Goal: Task Accomplishment & Management: Manage account settings

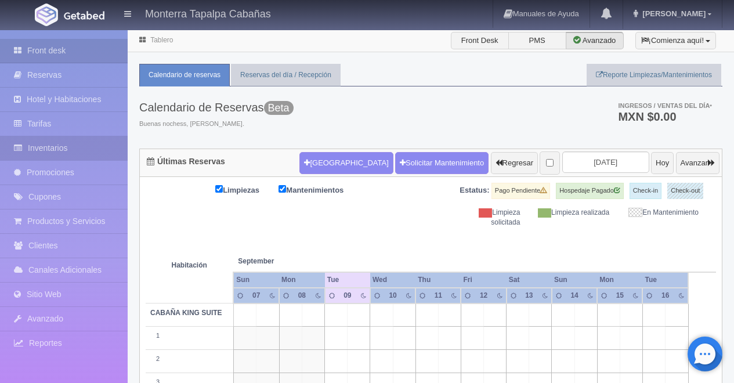
click at [52, 142] on link "Inventarios" at bounding box center [64, 148] width 128 height 24
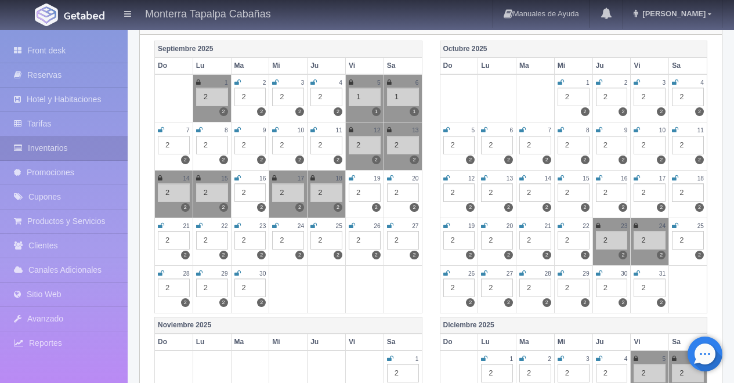
scroll to position [172, 0]
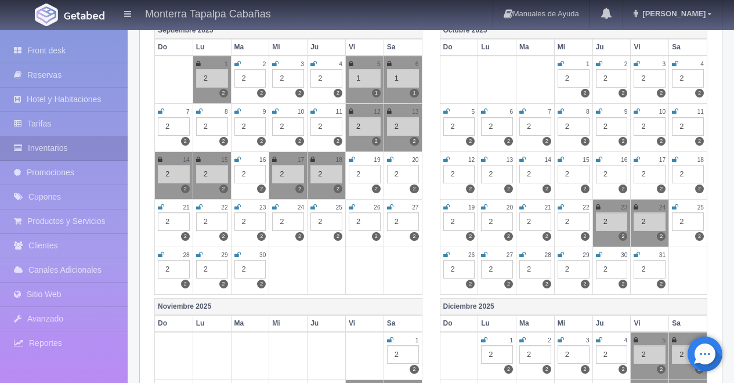
click at [389, 161] on icon at bounding box center [390, 159] width 6 height 7
click at [352, 162] on icon at bounding box center [352, 159] width 6 height 7
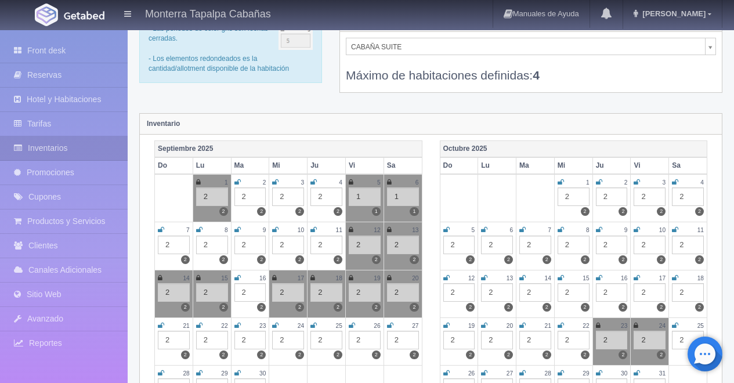
scroll to position [0, 0]
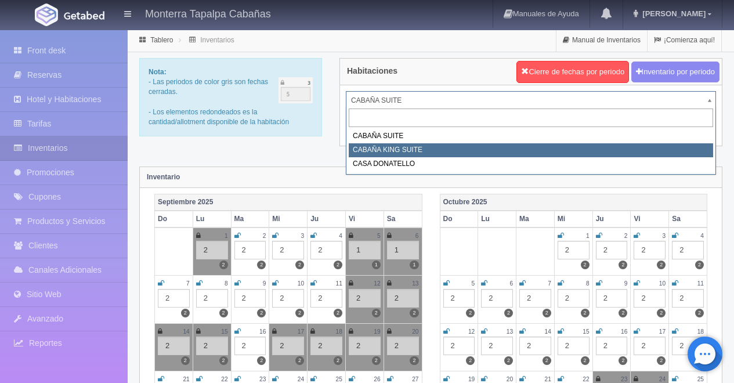
select select "2102"
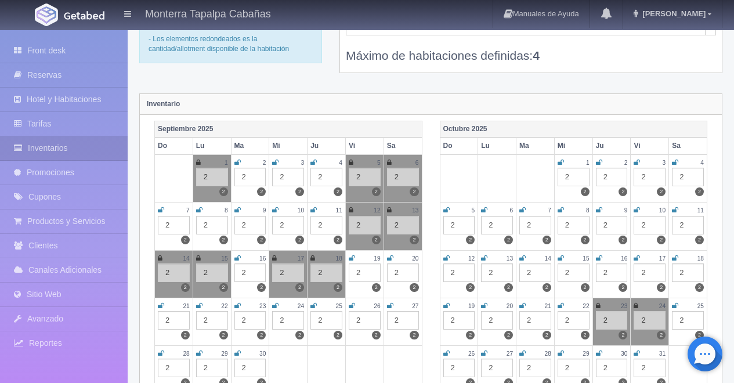
scroll to position [82, 0]
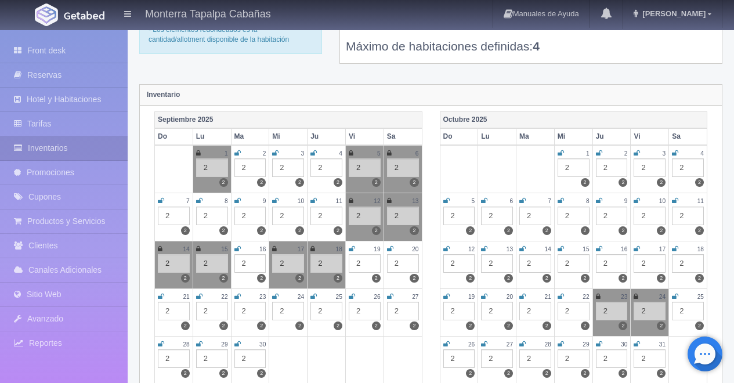
click at [350, 251] on icon at bounding box center [352, 248] width 6 height 7
click at [389, 249] on icon at bounding box center [390, 248] width 6 height 7
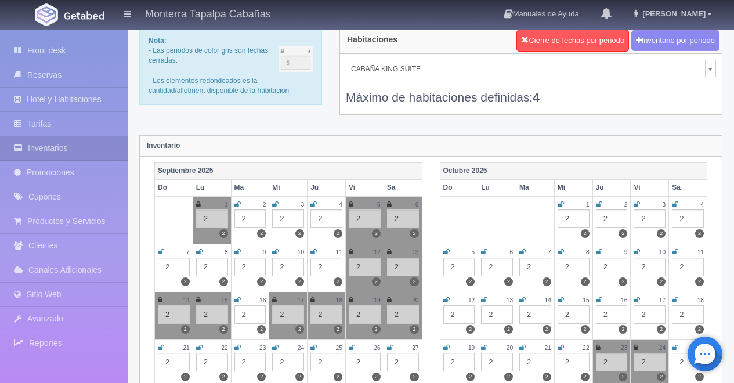
scroll to position [16, 0]
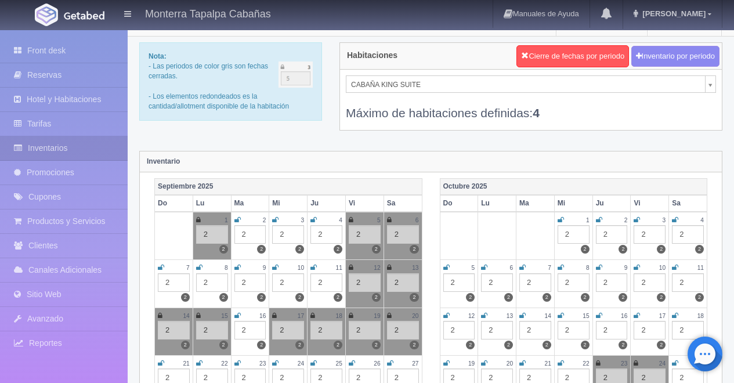
click at [716, 87] on div "CABAÑA KING SUITE CABAÑA SUITE CABAÑA KING SUITE CASA DONATELLO Máximo de habit…" at bounding box center [531, 100] width 382 height 60
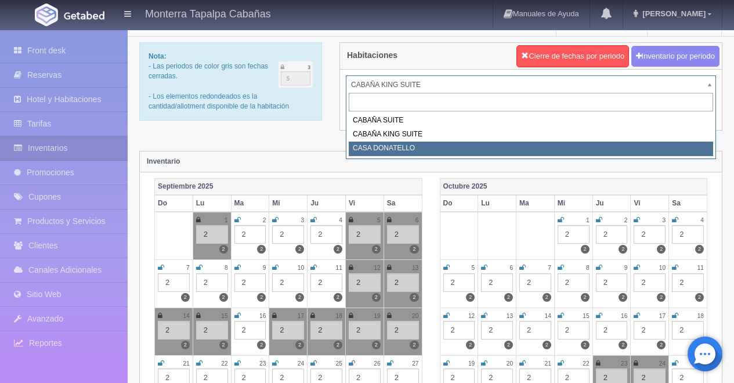
select select "2124"
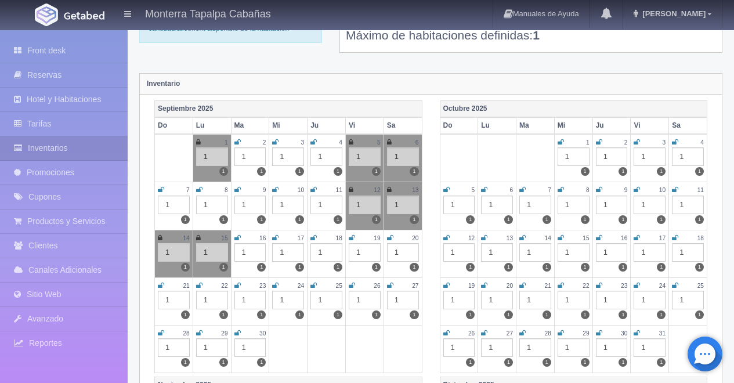
scroll to position [103, 0]
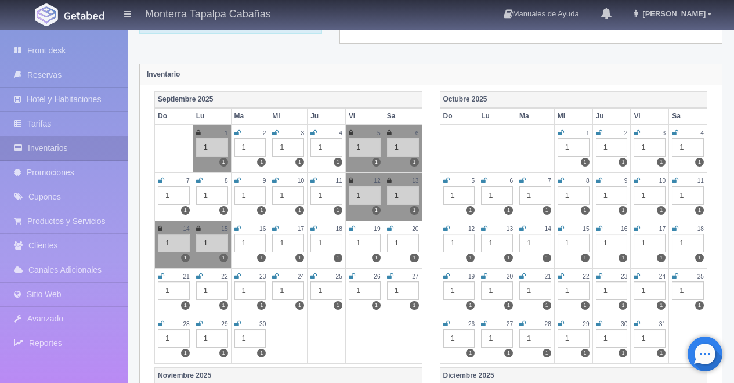
click at [353, 184] on div "12" at bounding box center [365, 181] width 32 height 10
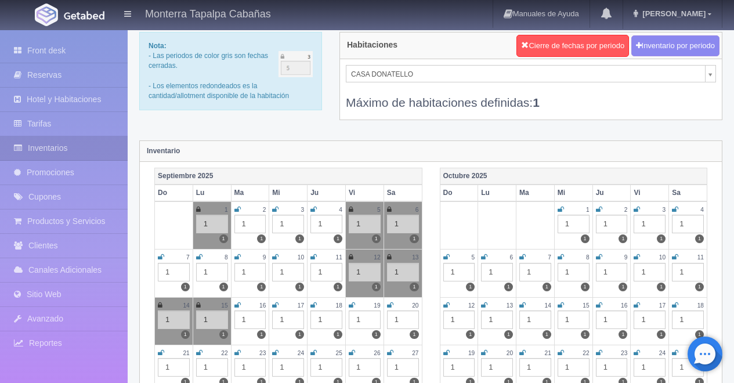
scroll to position [63, 0]
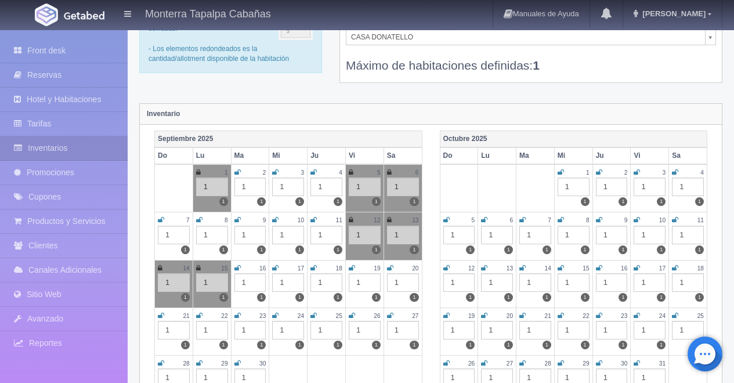
click at [349, 220] on icon at bounding box center [351, 219] width 5 height 7
click at [352, 271] on icon at bounding box center [352, 268] width 6 height 7
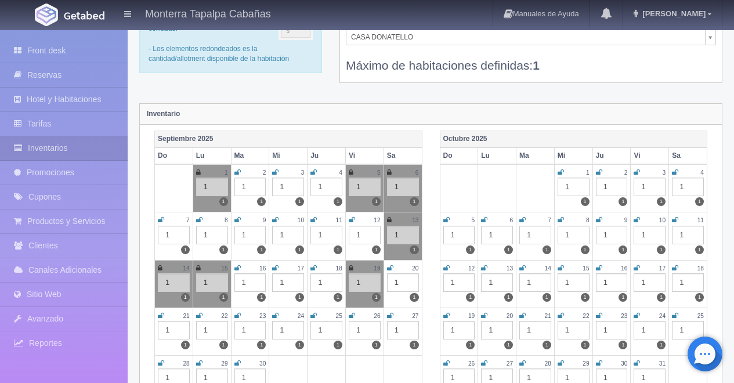
click at [391, 270] on icon at bounding box center [390, 268] width 6 height 7
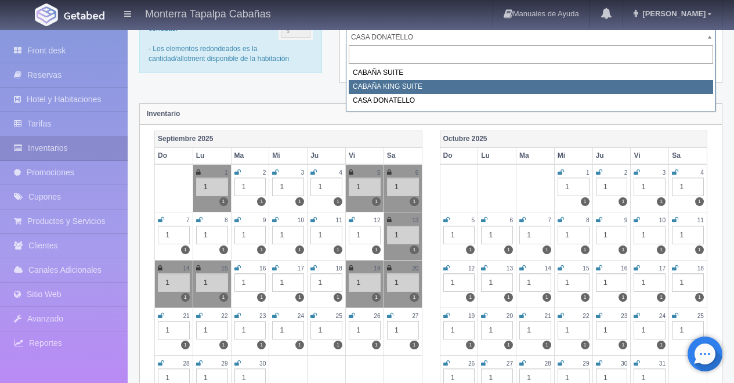
select select "2102"
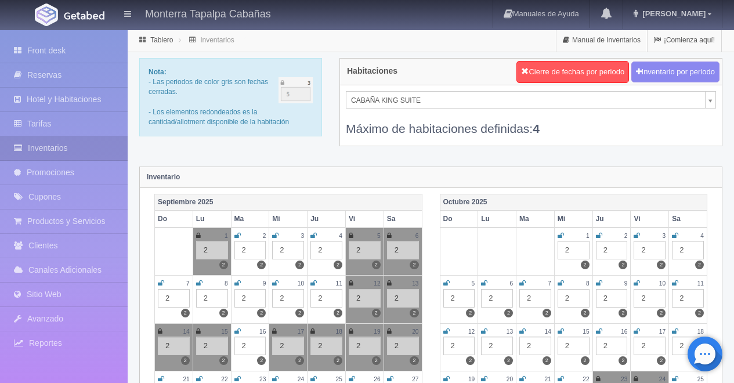
click at [352, 285] on icon at bounding box center [351, 283] width 5 height 7
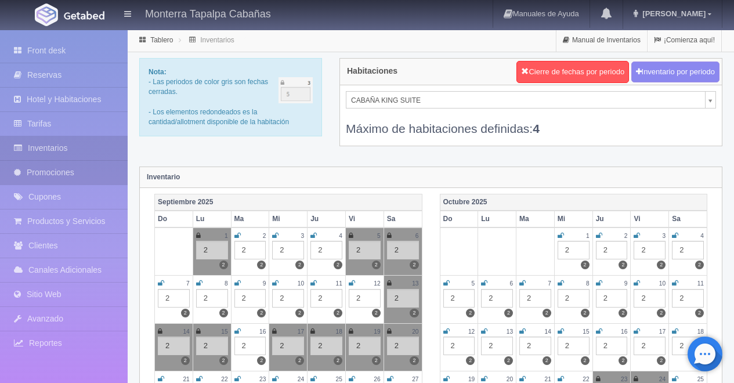
click at [61, 169] on link "Promociones" at bounding box center [64, 173] width 128 height 24
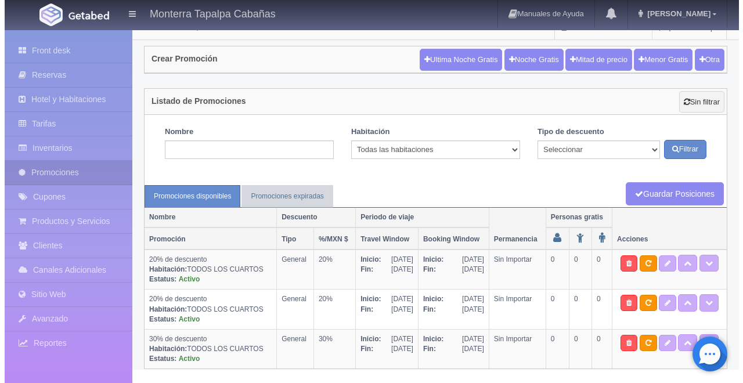
scroll to position [16, 0]
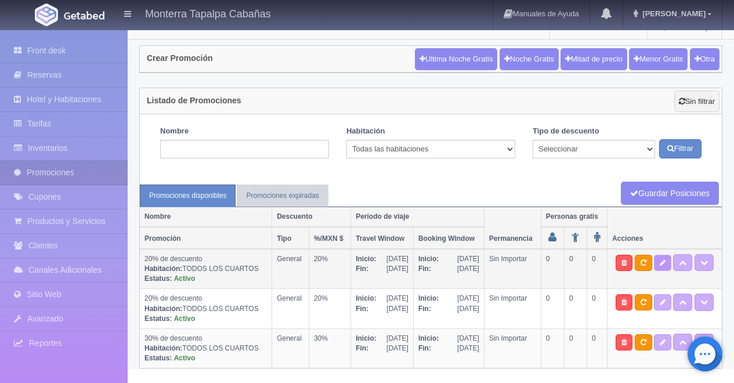
click at [660, 260] on link at bounding box center [662, 263] width 17 height 16
select select "General"
type input "[DATE]"
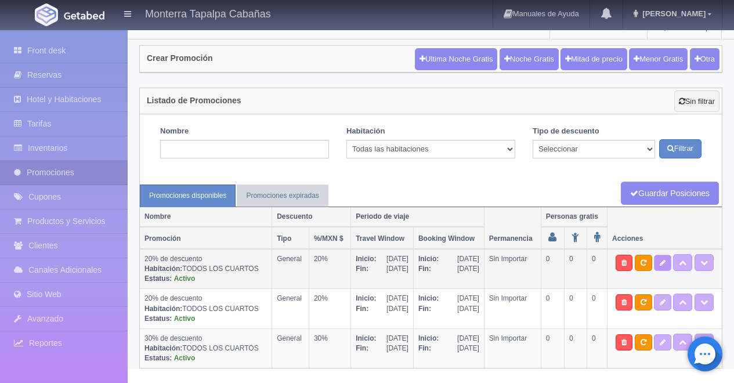
type input "[DATE]"
checkbox input "true"
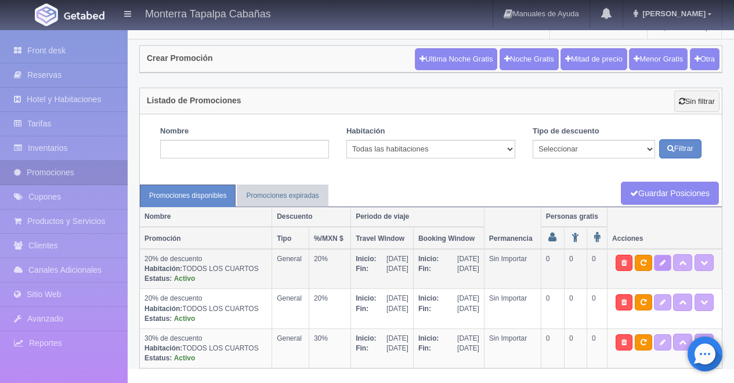
checkbox input "true"
type input "20"
type input "0"
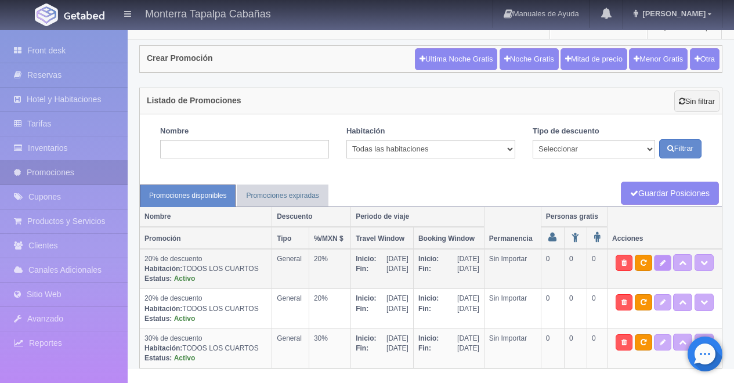
type input "999"
select select "20% de descuento"
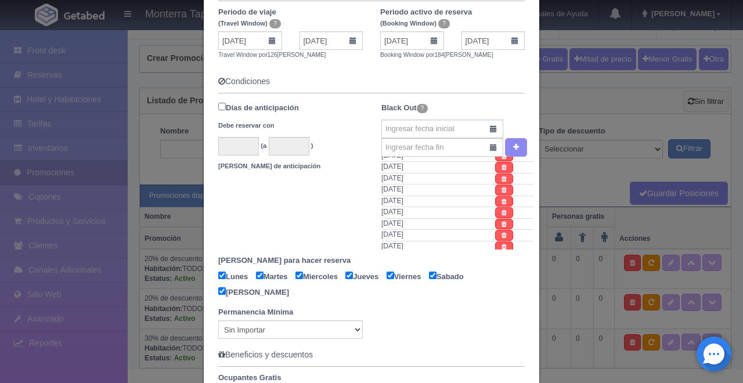
scroll to position [90, 0]
click at [406, 216] on td "13-09-2025" at bounding box center [438, 220] width 114 height 12
click at [495, 218] on link at bounding box center [504, 219] width 18 height 11
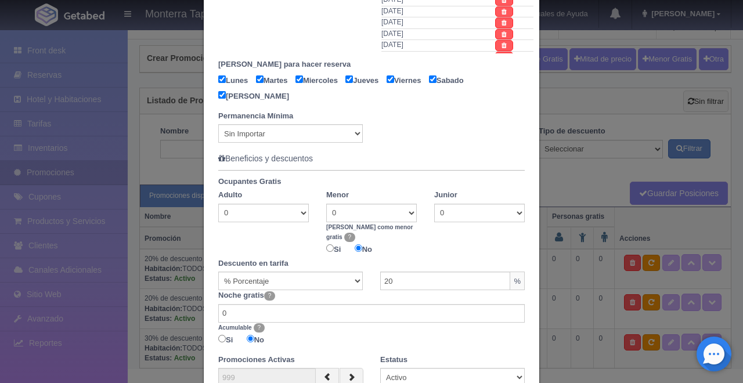
scroll to position [627, 0]
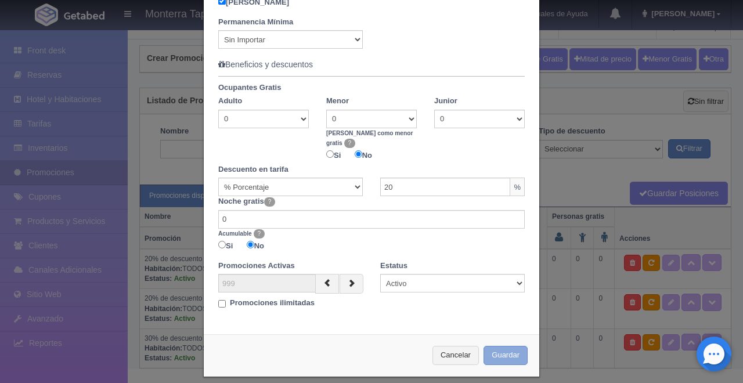
click at [500, 346] on button "Guardar" at bounding box center [505, 355] width 44 height 19
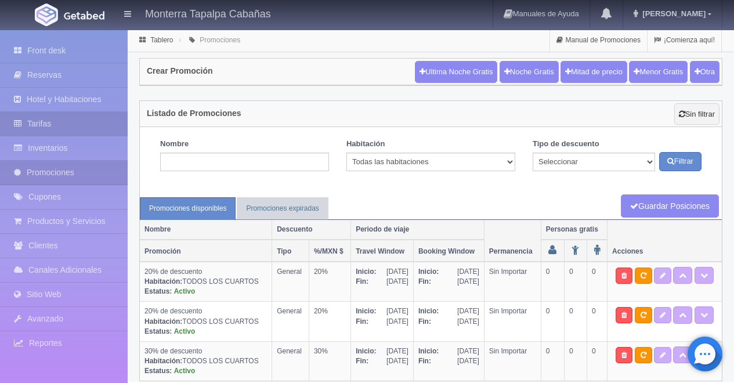
click at [46, 118] on link "Tarifas" at bounding box center [64, 124] width 128 height 24
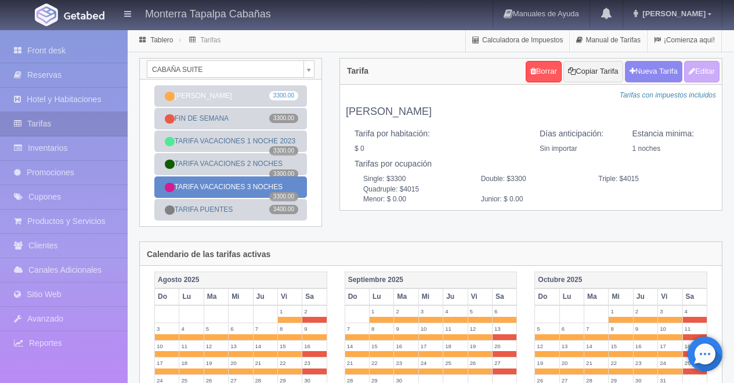
click at [258, 191] on link "TARIFA VACACIONES 3 NOCHES 3300.00" at bounding box center [230, 186] width 153 height 21
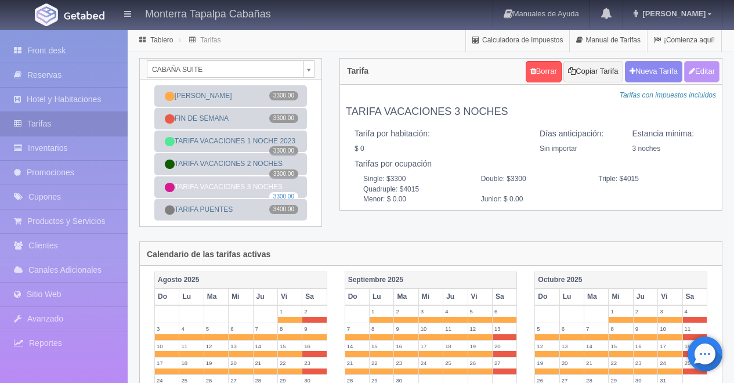
click at [703, 74] on button "Editar" at bounding box center [701, 71] width 35 height 21
type input "TARIFA VACACIONES 3 NOCHES"
select select "0"
type input "3"
checkbox input "false"
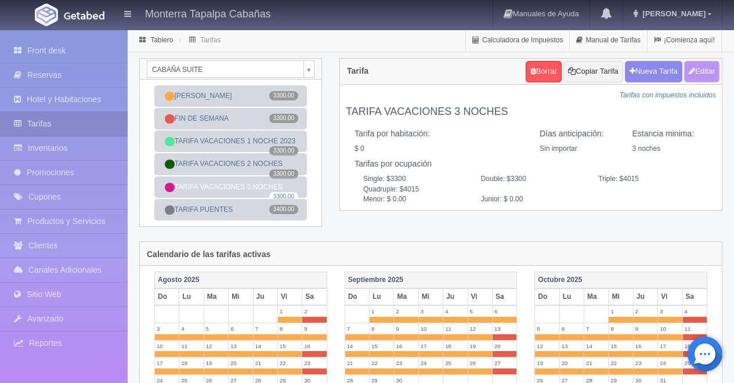
type input "3300"
type input "4015"
type input "0.00"
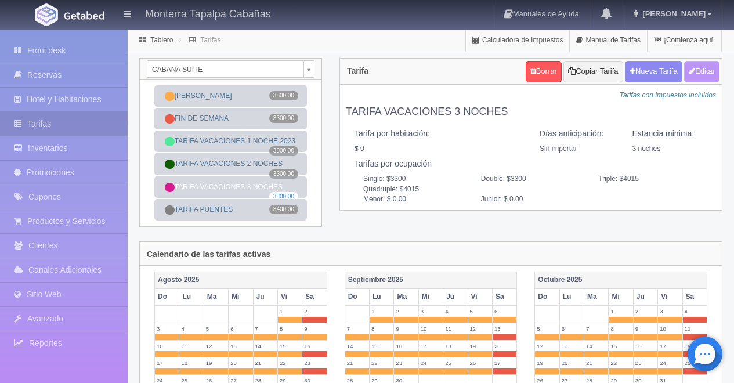
type input "0.00"
checkbox input "true"
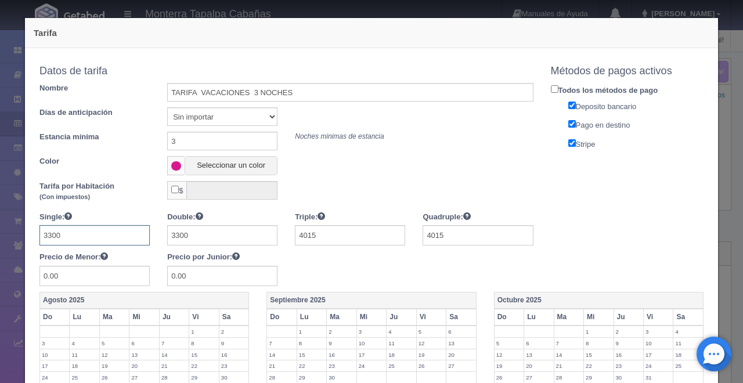
click at [75, 238] on input "3300" at bounding box center [94, 235] width 110 height 20
type input "3"
type input "3460"
click at [191, 237] on input "3300" at bounding box center [222, 235] width 110 height 20
type input "3"
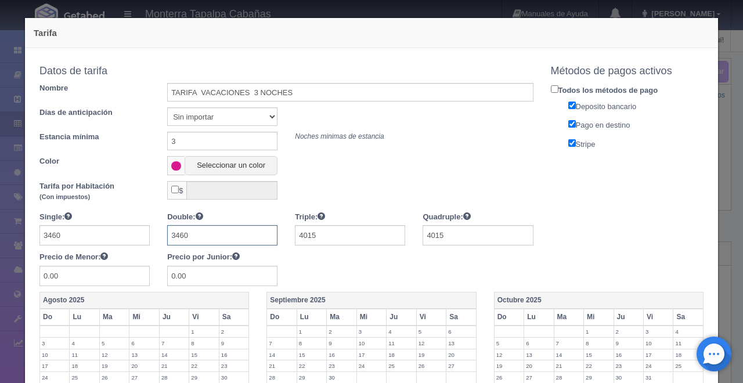
type input "3460"
click at [316, 232] on input "4015" at bounding box center [350, 235] width 110 height 20
type input "4250"
click at [445, 234] on input "4015" at bounding box center [477, 235] width 110 height 20
type input "4250"
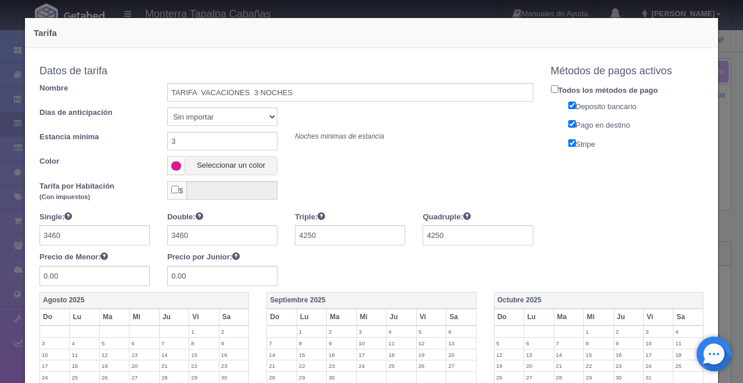
click at [636, 205] on div "Copiar tarifa a la habitación CABAÑA SUITE CABAÑA SUITE CABAÑA KING SUITE CASA …" at bounding box center [371, 176] width 681 height 232
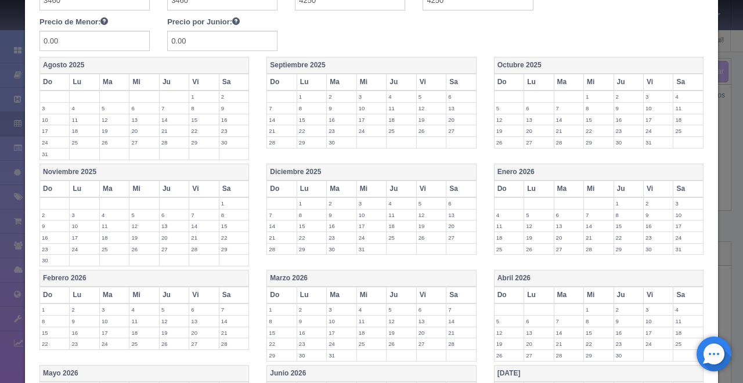
scroll to position [236, 0]
click at [335, 237] on label "23" at bounding box center [341, 236] width 29 height 11
click at [365, 237] on label "24" at bounding box center [371, 236] width 29 height 11
click at [394, 238] on label "25" at bounding box center [400, 236] width 29 height 11
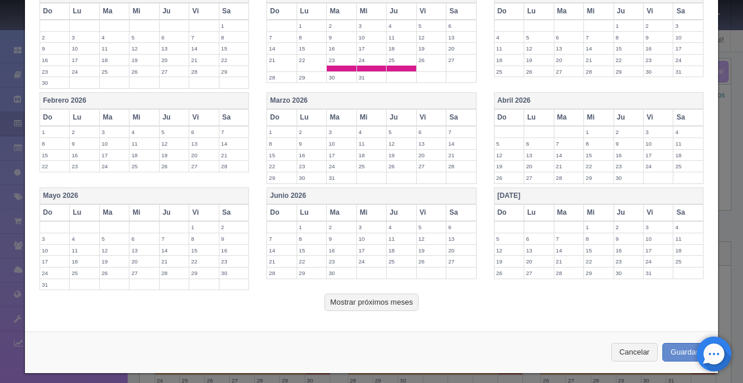
scroll to position [419, 0]
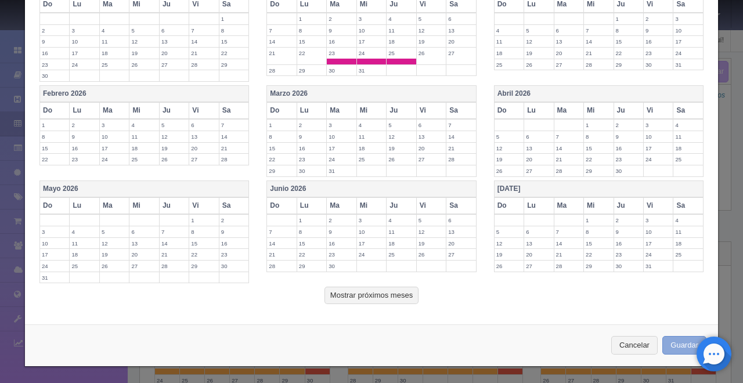
click at [678, 343] on button "Guardar" at bounding box center [684, 345] width 44 height 19
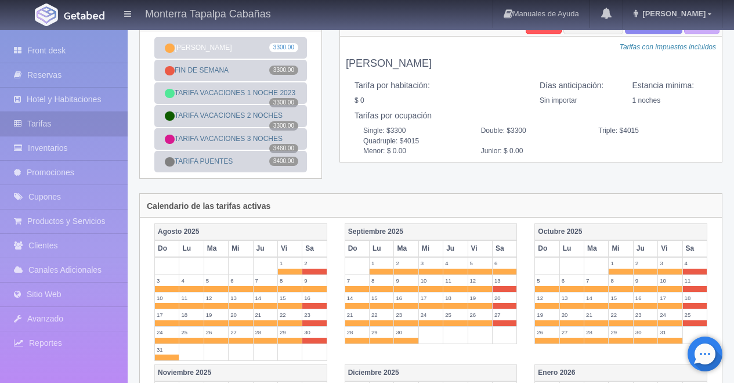
scroll to position [27, 0]
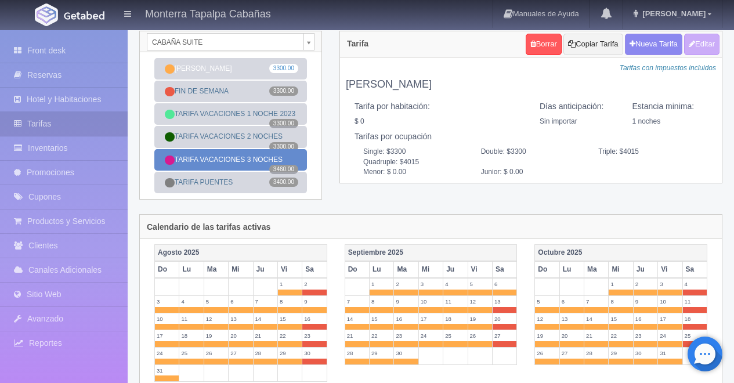
click at [236, 171] on link "TARIFA VACACIONES 3 NOCHES 3460.00" at bounding box center [230, 159] width 153 height 21
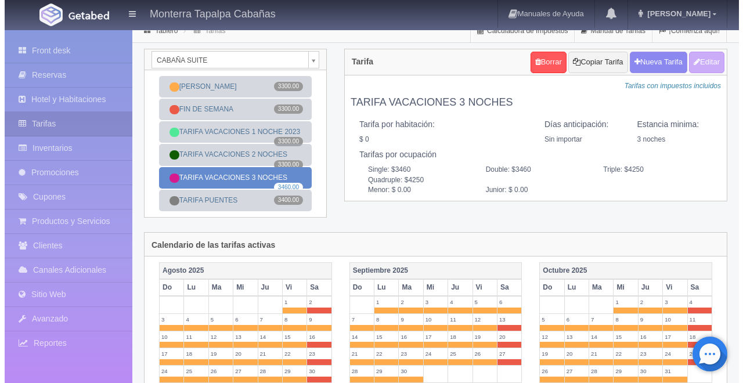
scroll to position [0, 0]
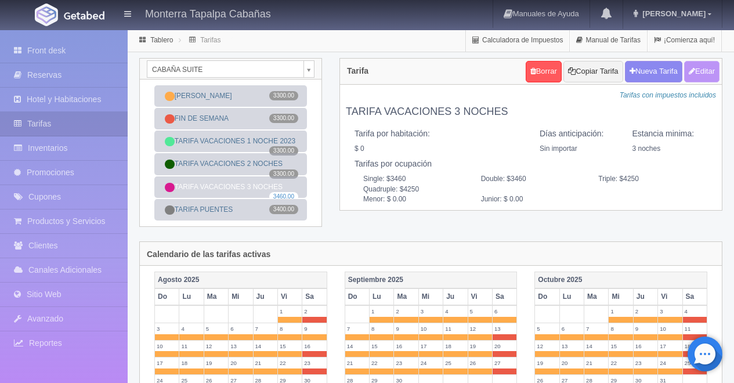
click at [712, 74] on button "Editar" at bounding box center [701, 71] width 35 height 21
type input "TARIFA VACACIONES 3 NOCHES"
select select "0"
type input "3"
checkbox input "false"
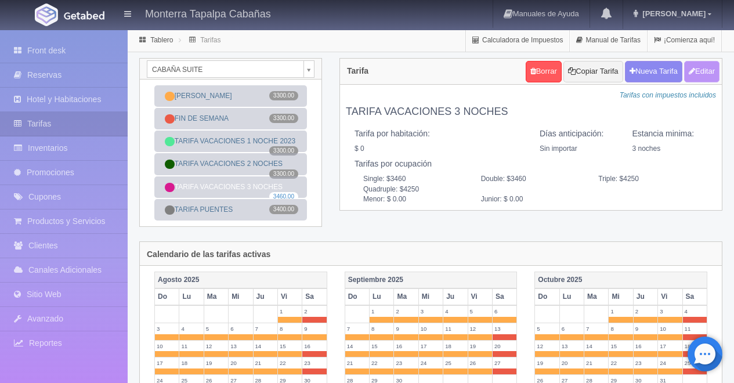
type input "3460"
type input "4250"
type input "0.00"
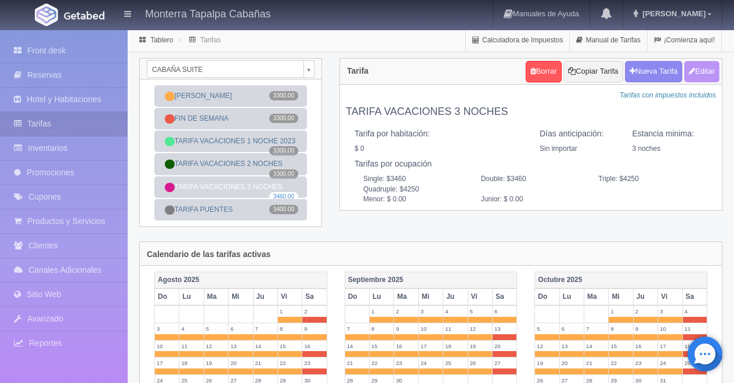
type input "0.00"
checkbox input "true"
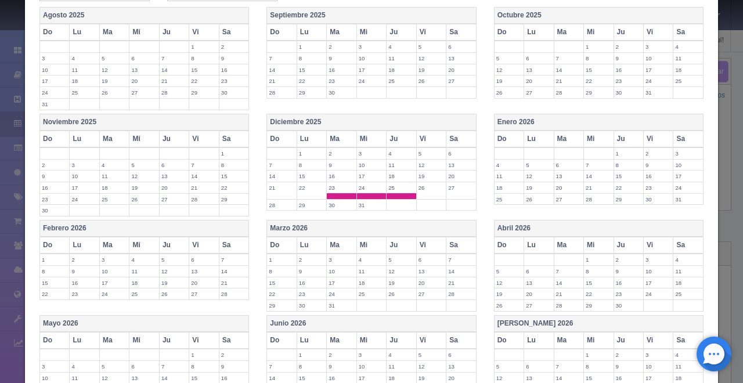
scroll to position [306, 0]
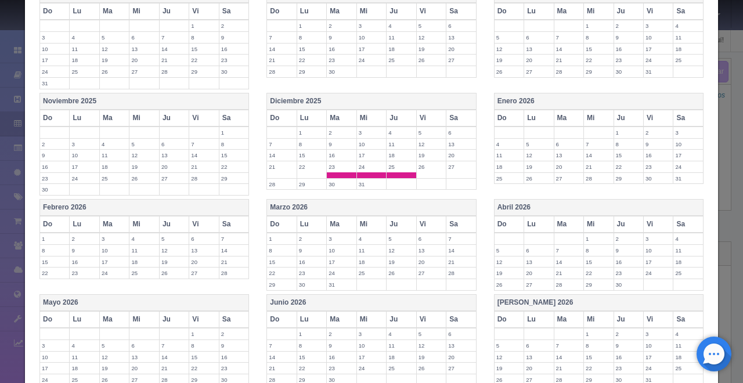
click at [418, 172] on td "26" at bounding box center [431, 169] width 30 height 17
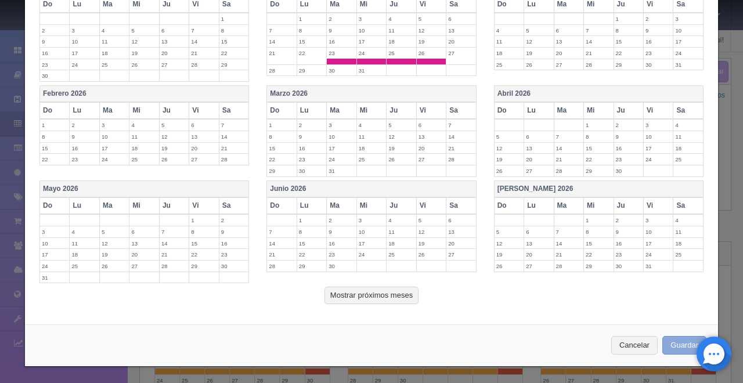
click at [668, 345] on button "Guardar" at bounding box center [684, 345] width 44 height 19
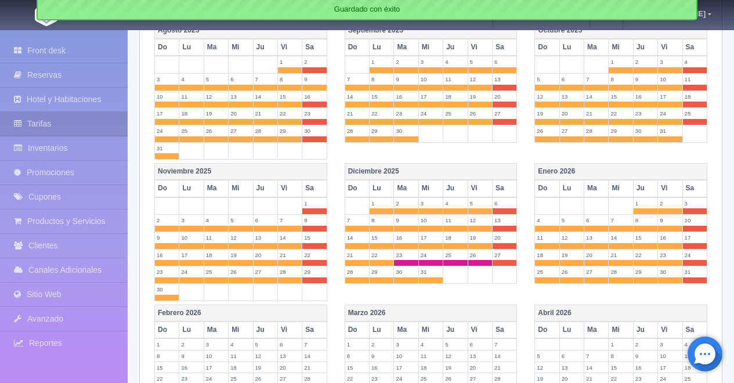
scroll to position [251, 0]
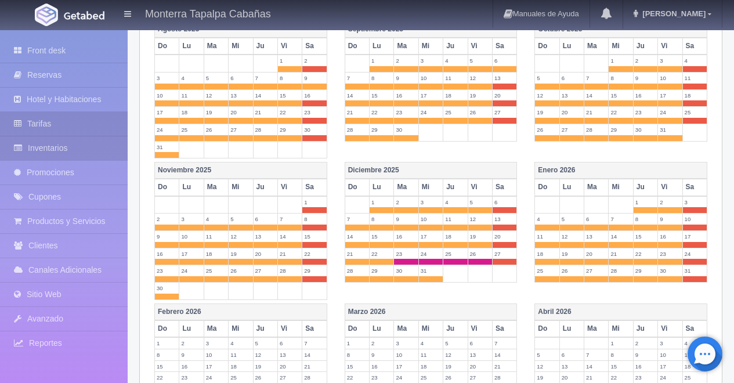
click at [39, 146] on link "Inventarios" at bounding box center [64, 148] width 128 height 24
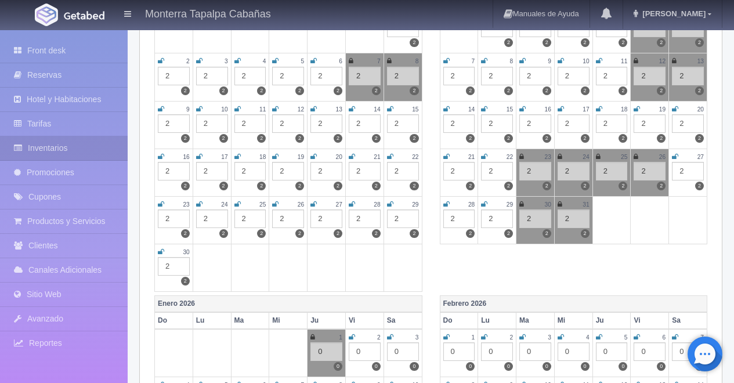
scroll to position [495, 0]
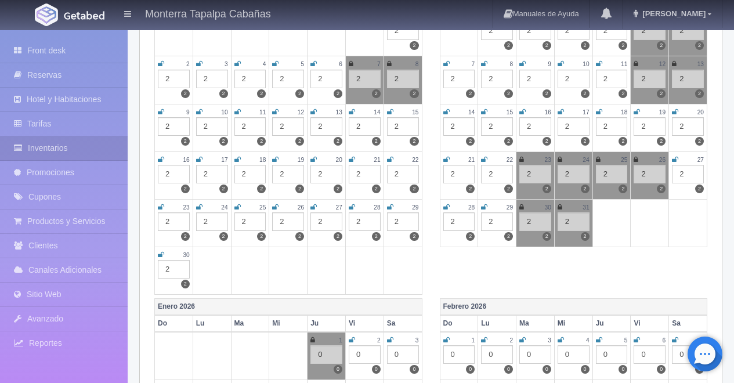
click at [521, 162] on icon at bounding box center [521, 159] width 5 height 7
click at [559, 162] on icon at bounding box center [560, 159] width 5 height 7
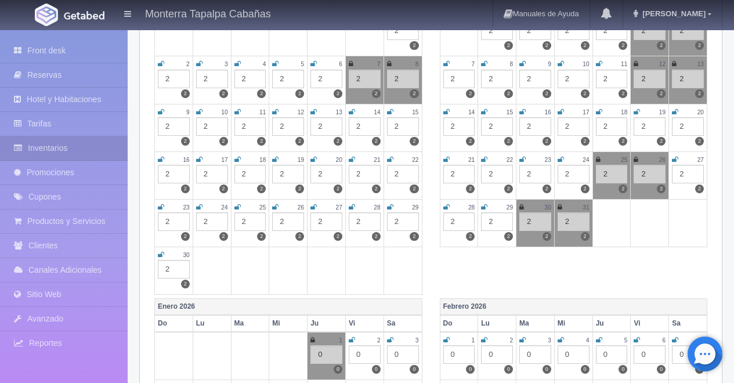
click at [599, 162] on icon at bounding box center [598, 159] width 5 height 7
click at [483, 208] on icon at bounding box center [484, 207] width 6 height 7
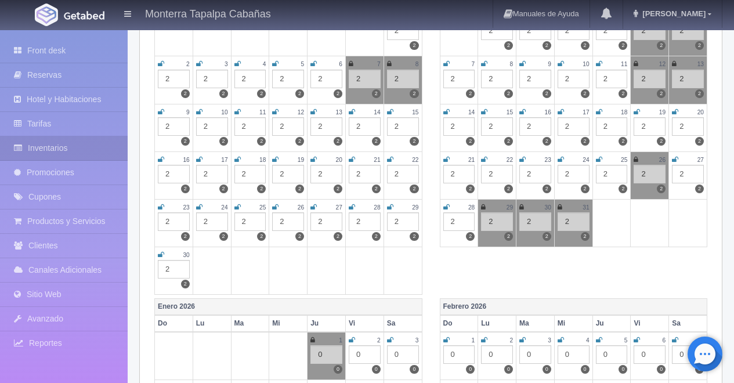
click at [636, 161] on icon at bounding box center [636, 159] width 5 height 7
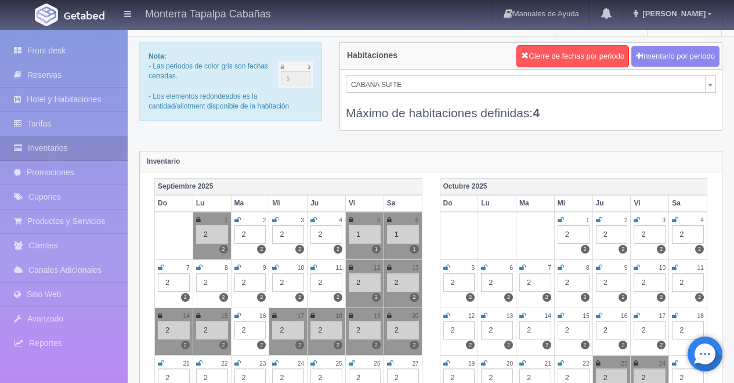
scroll to position [0, 0]
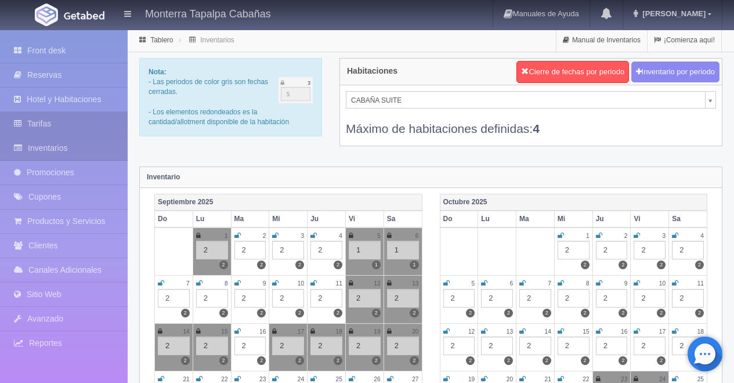
click at [45, 125] on link "Tarifas" at bounding box center [64, 124] width 128 height 24
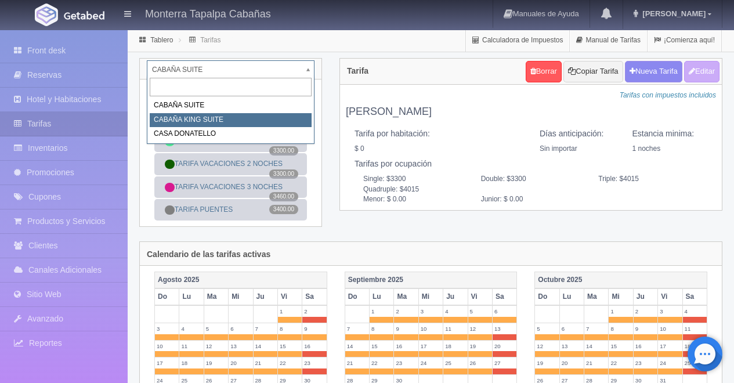
select select "2102"
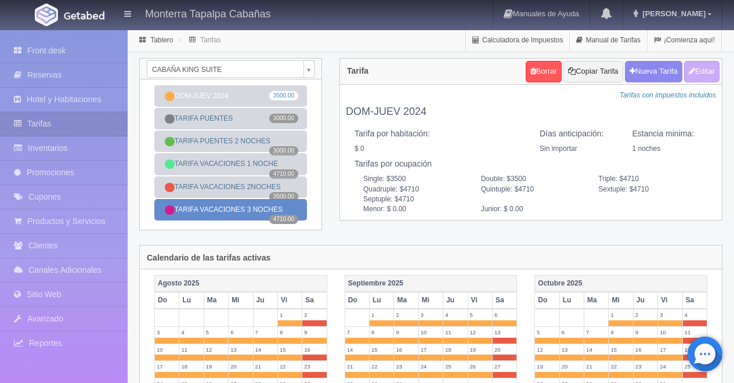
click at [222, 208] on link "TARIFA VACACIONES 3 NOCHES 4710.00" at bounding box center [230, 209] width 153 height 21
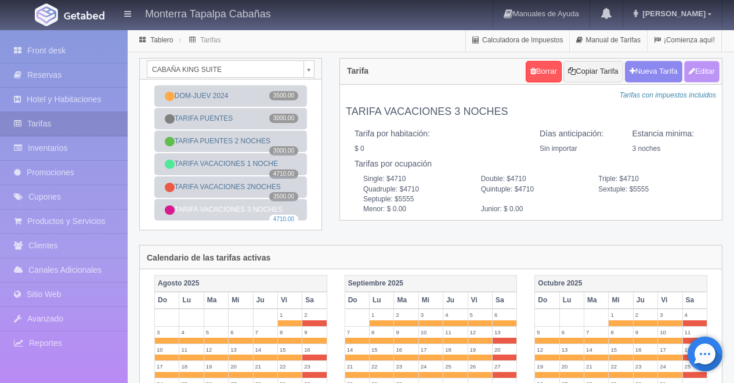
click at [699, 70] on button "Editar" at bounding box center [701, 71] width 35 height 21
type input "TARIFA VACACIONES 3 NOCHES"
select select "0"
type input "3"
checkbox input "false"
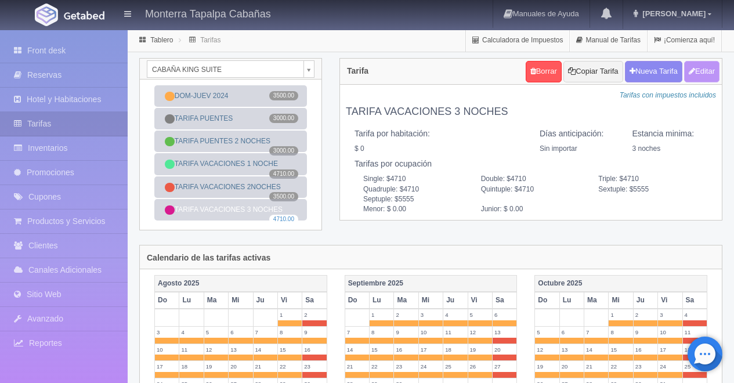
type input "4710"
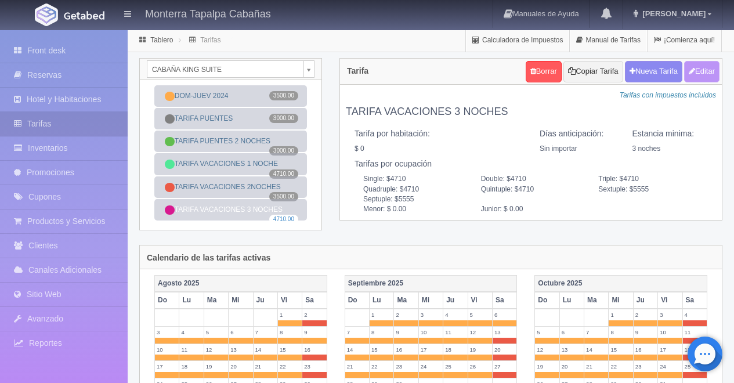
type input "5555"
type input "0.00"
checkbox input "true"
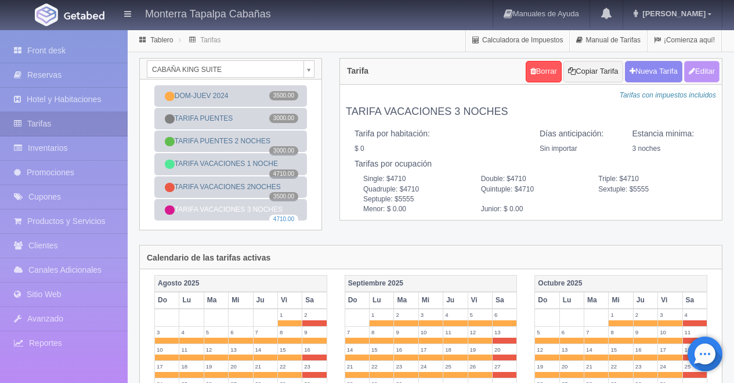
checkbox input "true"
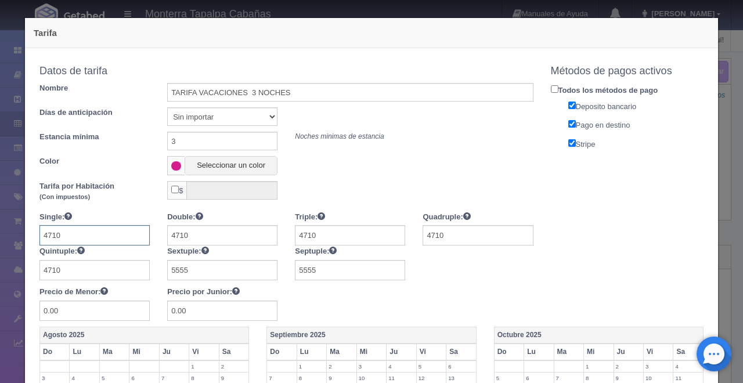
click at [64, 235] on input "4710" at bounding box center [94, 235] width 110 height 20
type input "4600"
click at [200, 237] on input "4710" at bounding box center [222, 235] width 110 height 20
type input "4600"
click at [316, 231] on input "4710" at bounding box center [350, 235] width 110 height 20
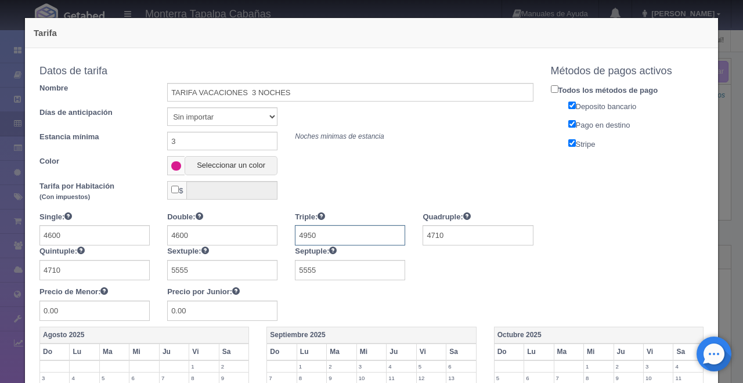
type input "4950"
click at [446, 237] on input "4710" at bounding box center [477, 235] width 110 height 20
type input "4950"
click at [62, 266] on input "4710" at bounding box center [94, 270] width 110 height 20
type input "4950"
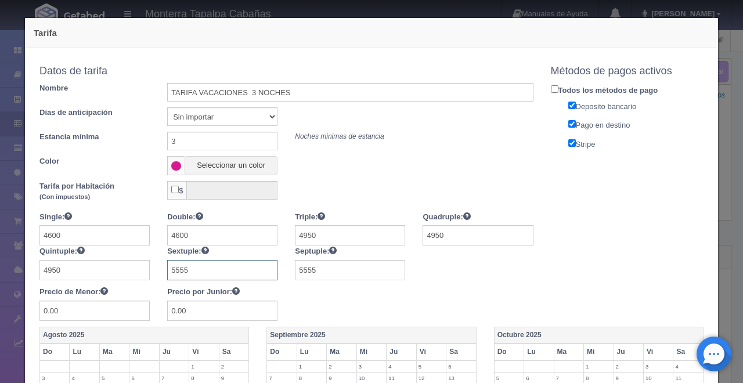
click at [193, 269] on input "5555" at bounding box center [222, 270] width 110 height 20
type input "5"
type input "5850"
click at [337, 269] on input "5555" at bounding box center [350, 270] width 110 height 20
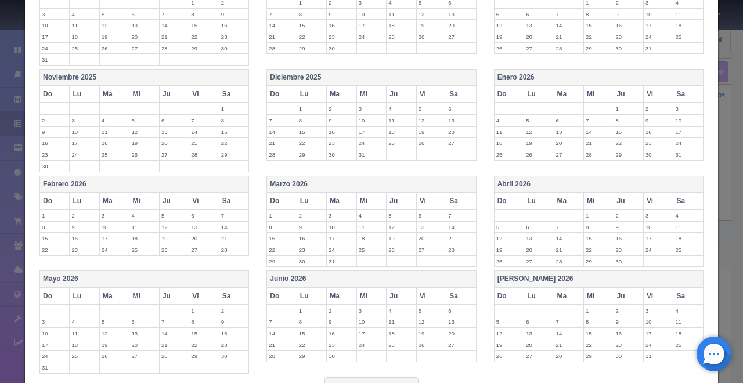
scroll to position [361, 0]
type input "5850"
click at [332, 146] on label "23" at bounding box center [341, 145] width 29 height 11
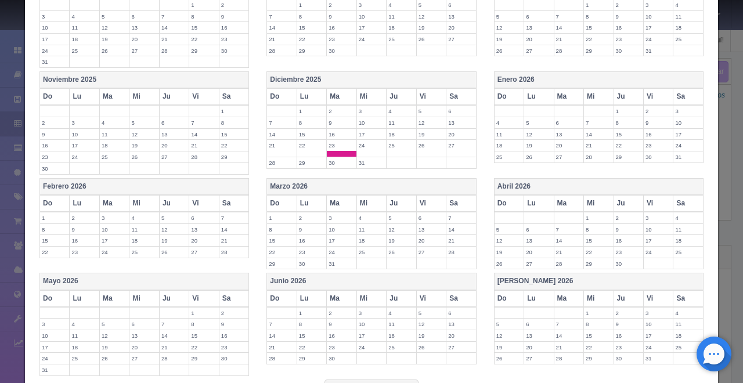
click at [371, 147] on label "24" at bounding box center [371, 145] width 29 height 11
click at [395, 147] on label "25" at bounding box center [400, 145] width 29 height 11
click at [419, 147] on label "26" at bounding box center [431, 145] width 29 height 11
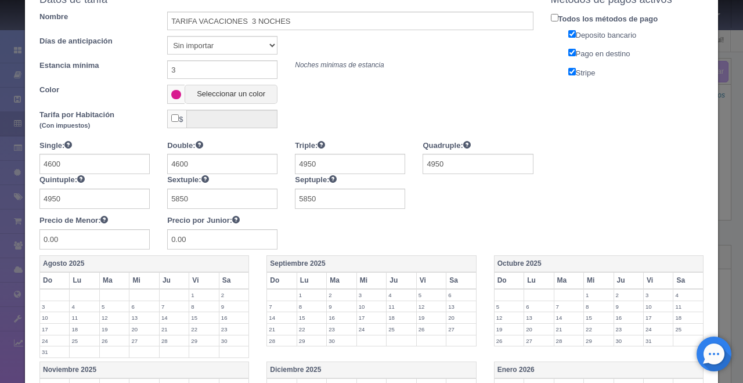
scroll to position [454, 0]
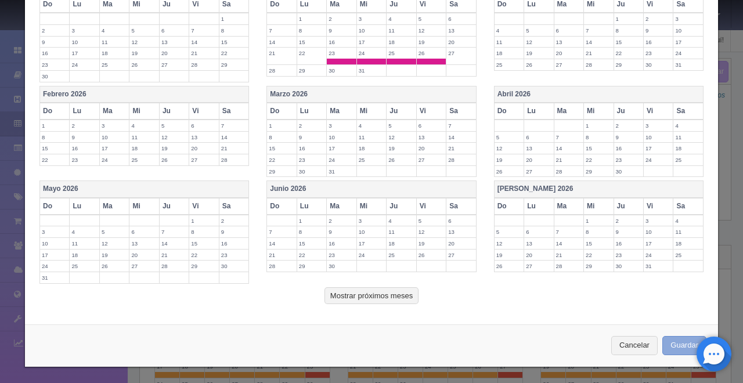
click at [668, 343] on button "Guardar" at bounding box center [684, 345] width 44 height 19
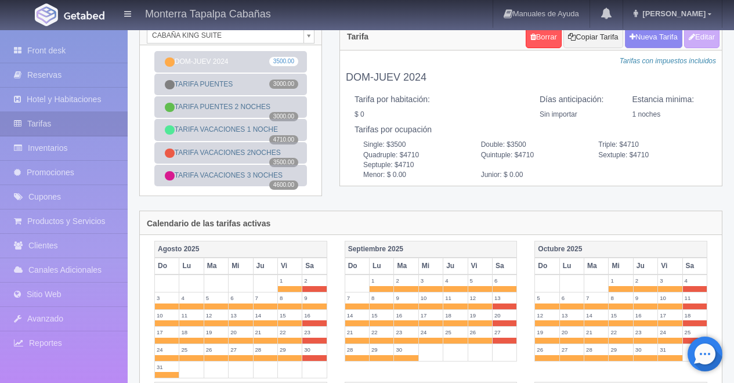
scroll to position [30, 0]
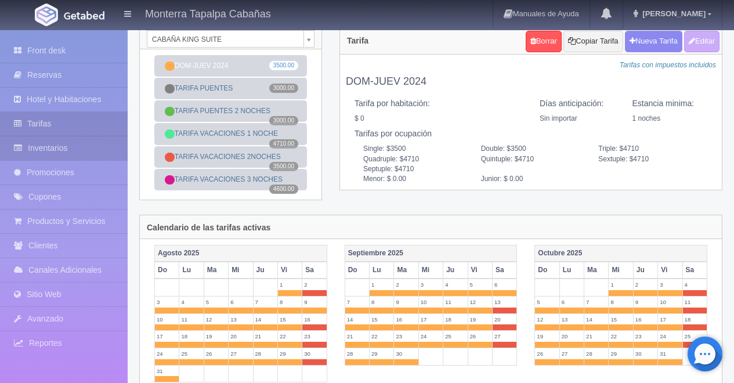
click at [56, 144] on link "Inventarios" at bounding box center [64, 148] width 128 height 24
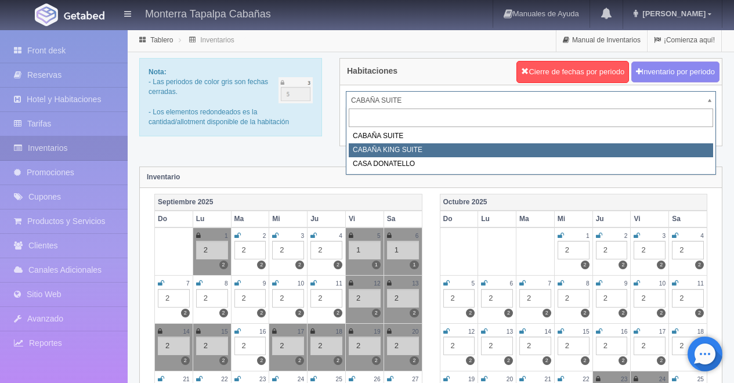
select select "2102"
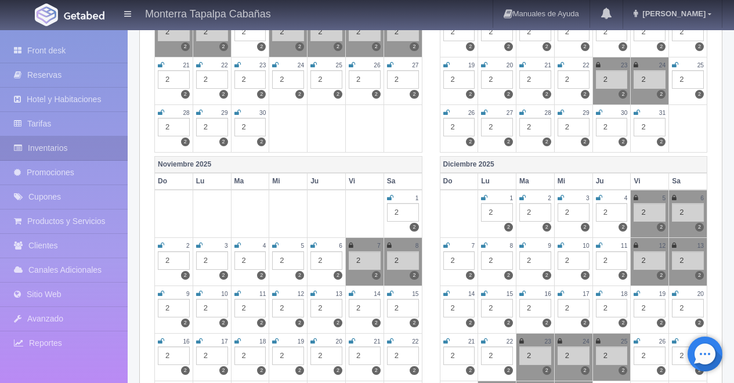
scroll to position [412, 0]
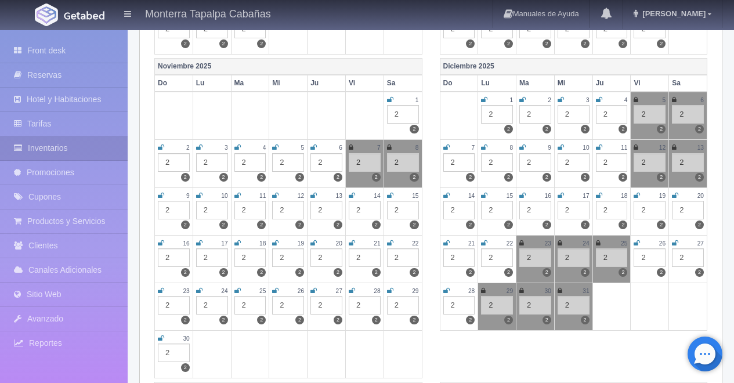
click at [522, 244] on icon at bounding box center [521, 243] width 5 height 7
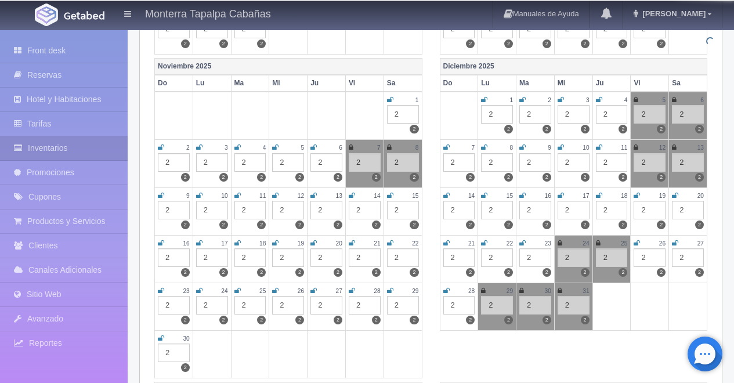
click at [558, 245] on icon at bounding box center [560, 243] width 5 height 7
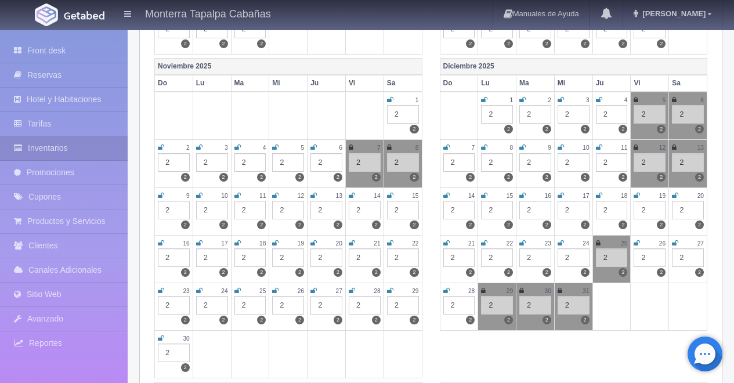
click at [594, 245] on td "25 2 2" at bounding box center [611, 259] width 38 height 48
click at [598, 245] on icon at bounding box center [598, 243] width 5 height 7
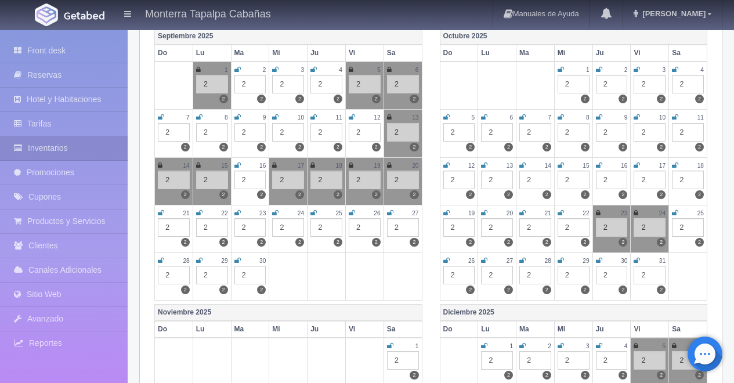
scroll to position [0, 0]
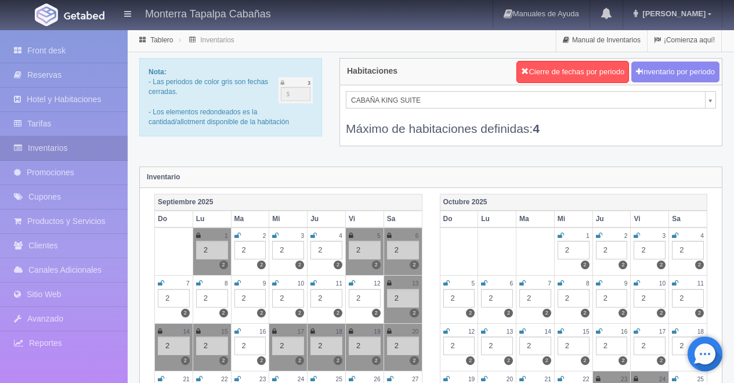
click at [618, 159] on div "Habitaciones Cierre de fechas por periodo Inventario por periodo CABAÑA [PERSON…" at bounding box center [531, 109] width 400 height 103
click at [702, 19] on link "[PERSON_NAME]" at bounding box center [672, 14] width 99 height 28
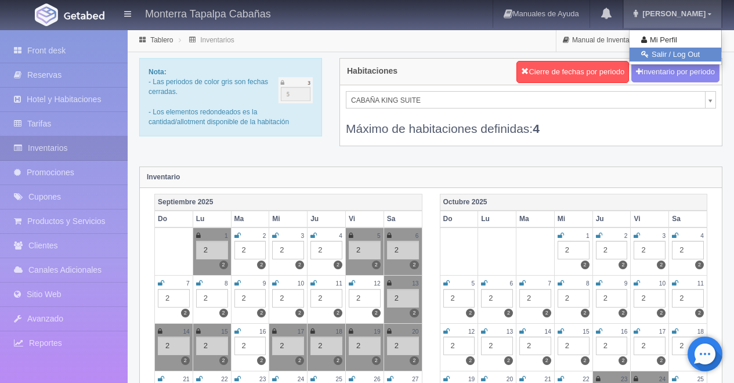
click at [694, 52] on link "Salir / Log Out" at bounding box center [676, 55] width 92 height 15
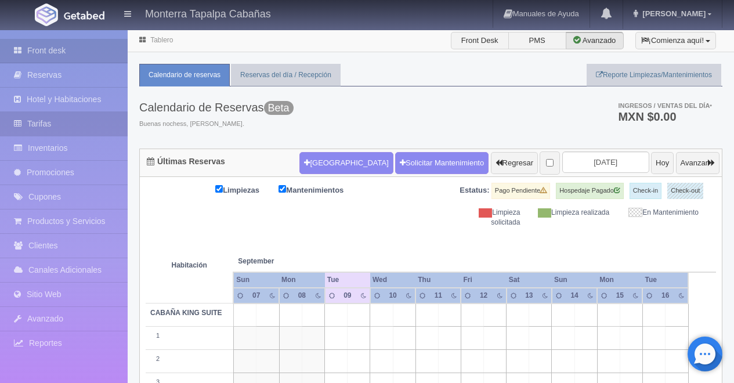
click at [53, 128] on link "Tarifas" at bounding box center [64, 124] width 128 height 24
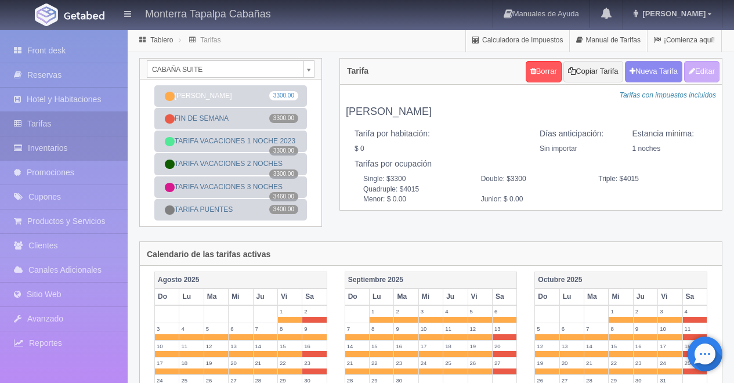
click at [65, 143] on link "Inventarios" at bounding box center [64, 148] width 128 height 24
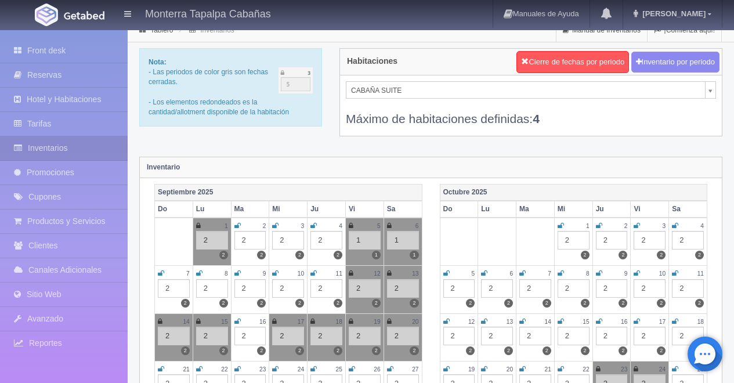
scroll to position [34, 0]
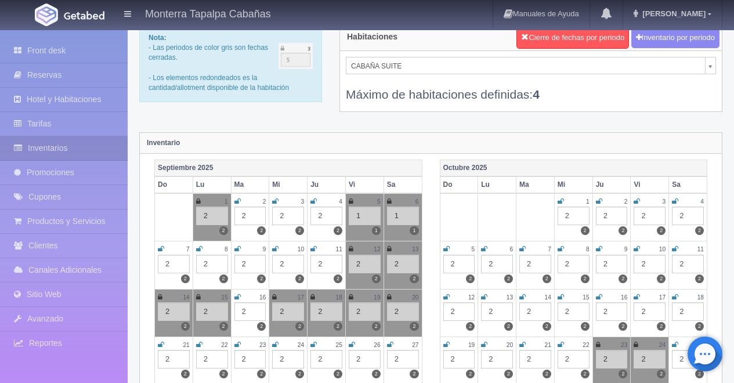
click at [717, 66] on div "CABAÑA SUITE CABAÑA SUITE CABAÑA [PERSON_NAME] SUITE CASA DONATELLO Máximo de h…" at bounding box center [531, 81] width 382 height 60
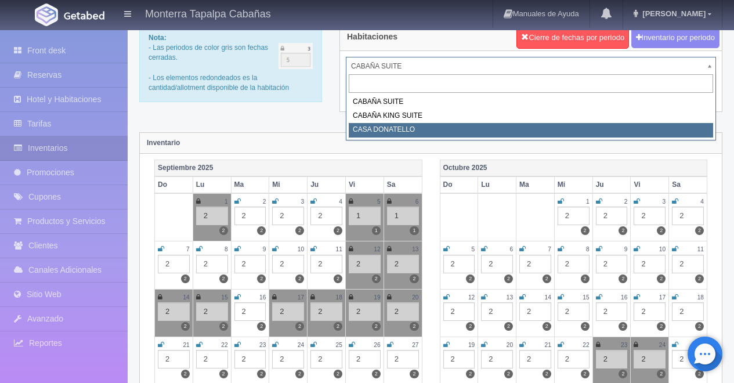
select select "2124"
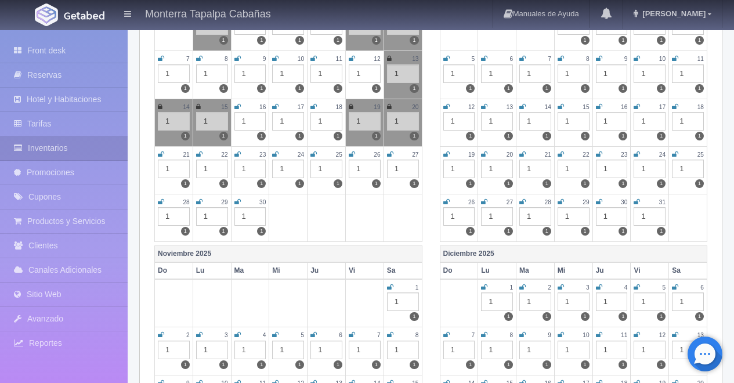
scroll to position [231, 0]
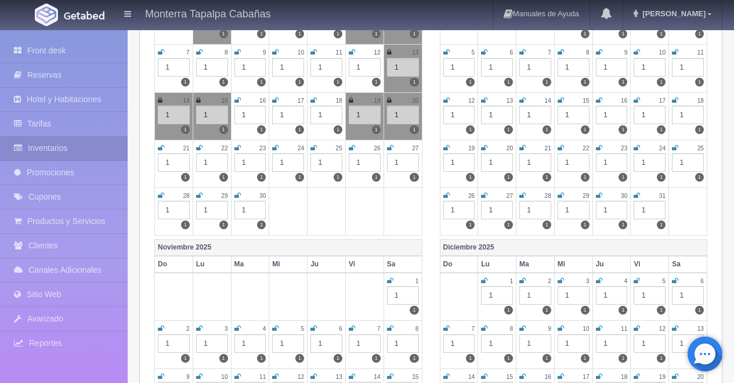
click at [236, 148] on icon at bounding box center [237, 147] width 6 height 7
click at [276, 148] on icon at bounding box center [275, 147] width 6 height 7
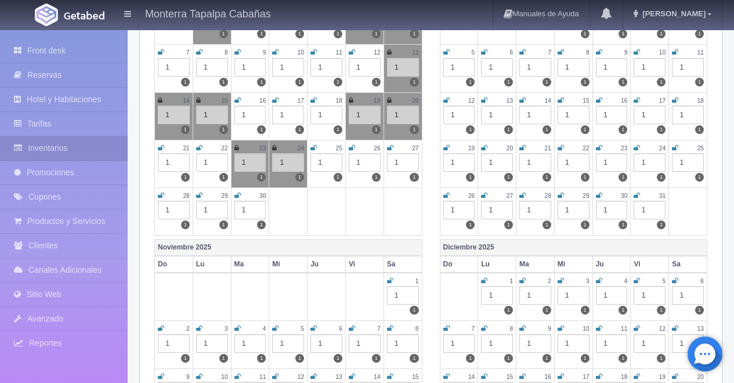
click at [313, 149] on icon at bounding box center [313, 147] width 6 height 7
drag, startPoint x: 197, startPoint y: 197, endPoint x: 207, endPoint y: 197, distance: 9.9
click at [198, 197] on icon at bounding box center [199, 195] width 6 height 7
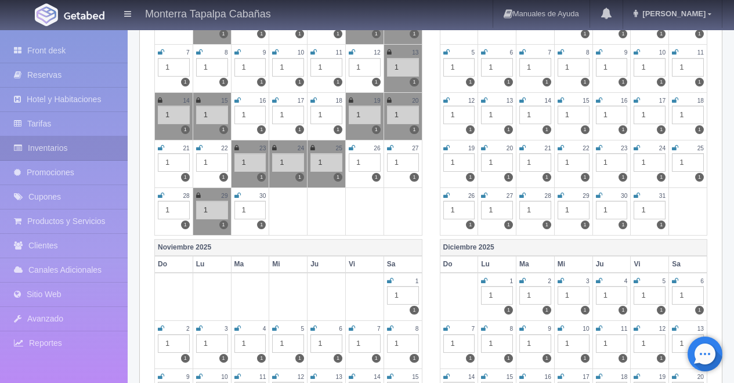
click at [237, 197] on icon at bounding box center [237, 195] width 6 height 7
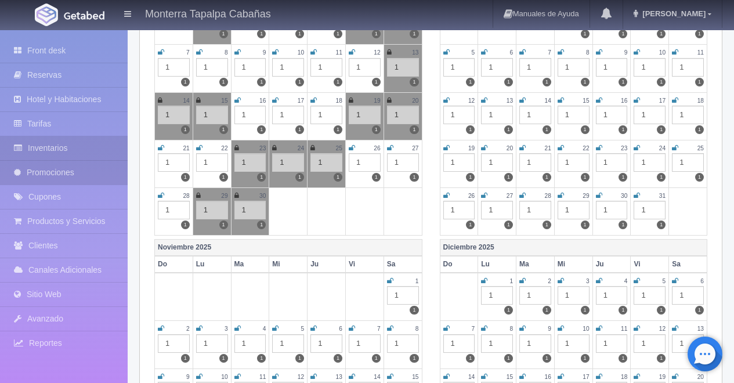
click at [53, 173] on link "Promociones" at bounding box center [64, 173] width 128 height 24
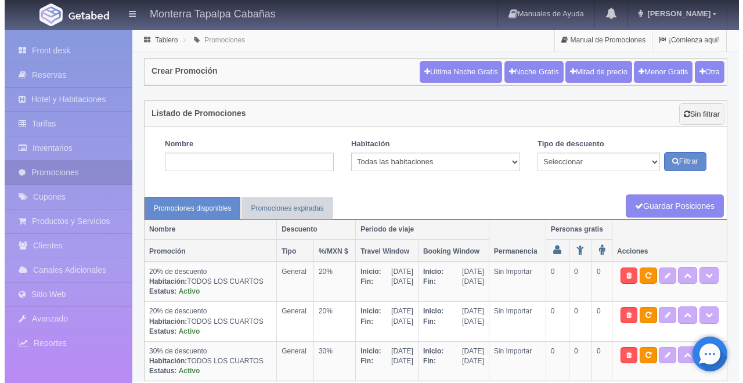
scroll to position [16, 0]
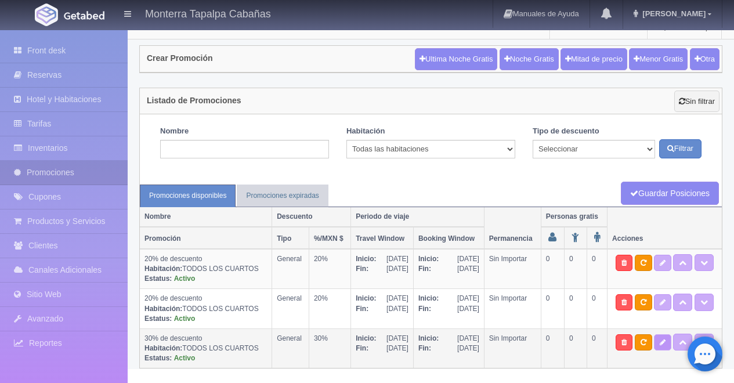
click at [669, 345] on link at bounding box center [662, 342] width 17 height 16
select select "General"
type input "[DATE]"
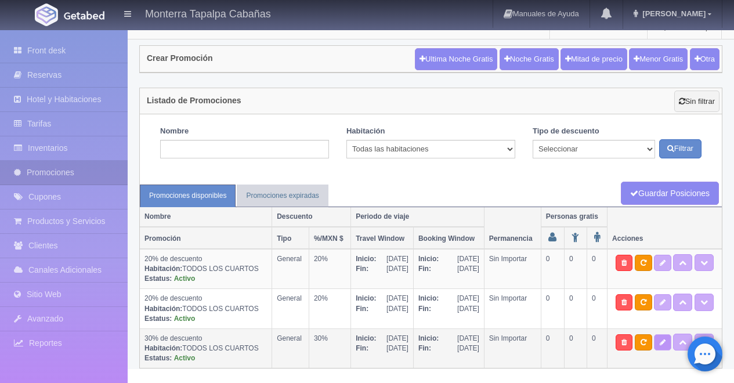
type input "[DATE]"
checkbox input "true"
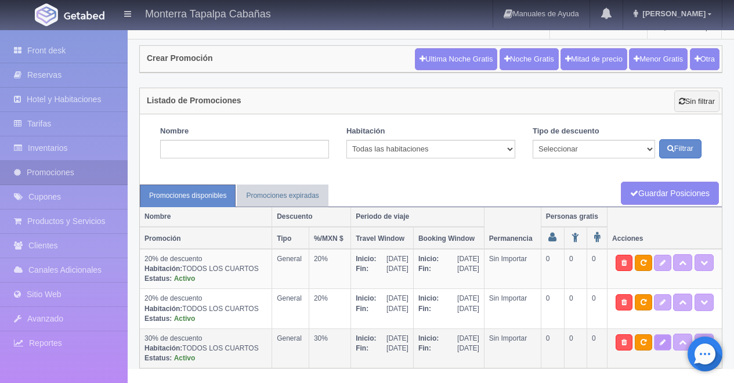
checkbox input "true"
type input "30"
type input "0"
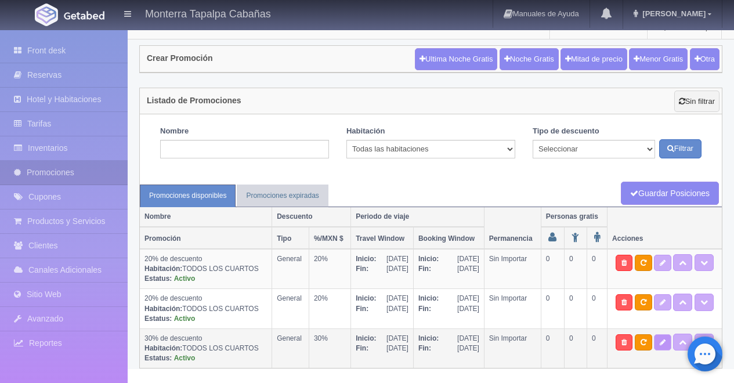
type input "999"
select select "30% de descuento"
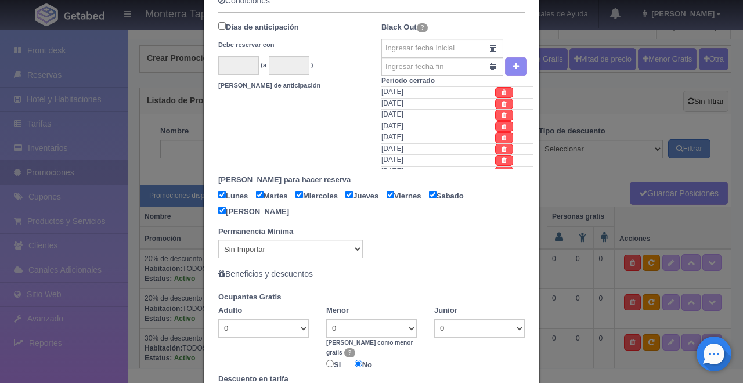
scroll to position [306, 0]
click at [487, 48] on input "text" at bounding box center [442, 48] width 122 height 19
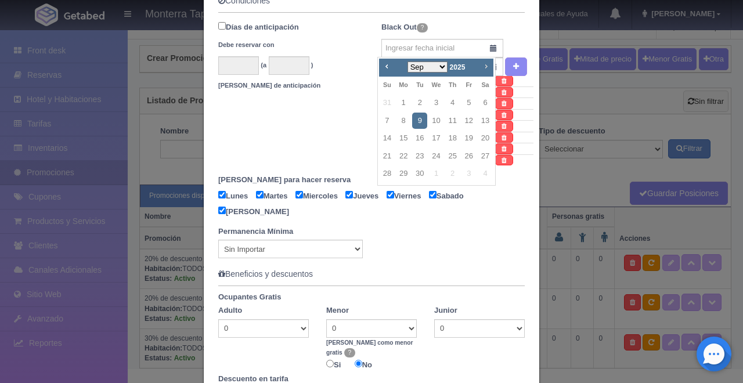
click at [486, 66] on span "Next" at bounding box center [485, 65] width 9 height 9
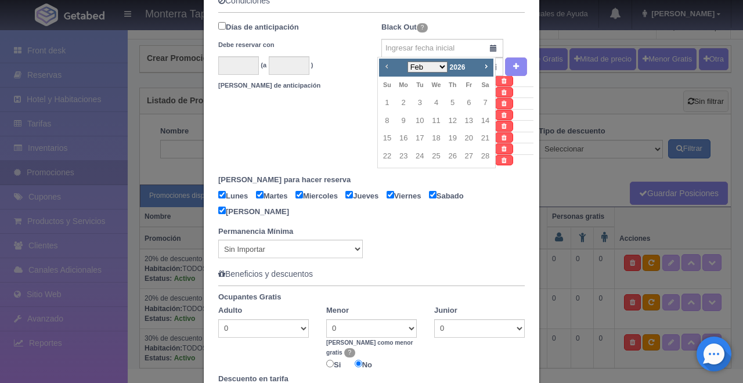
click at [384, 68] on span "Prev" at bounding box center [386, 65] width 9 height 9
click at [385, 68] on span "Prev" at bounding box center [386, 65] width 9 height 9
click at [485, 68] on span "Next" at bounding box center [485, 65] width 9 height 9
click at [386, 155] on link "21" at bounding box center [386, 156] width 15 height 17
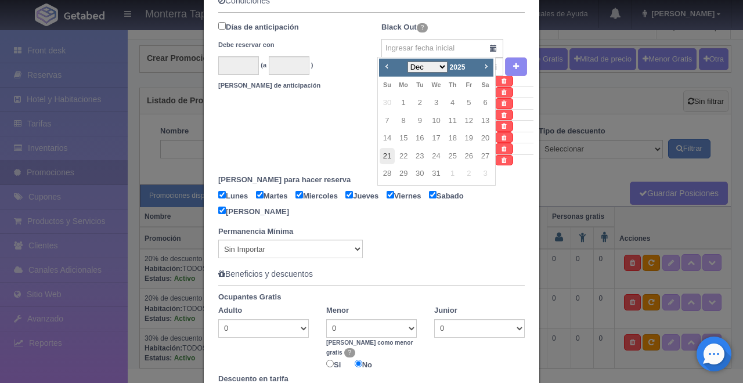
type input "[DATE]"
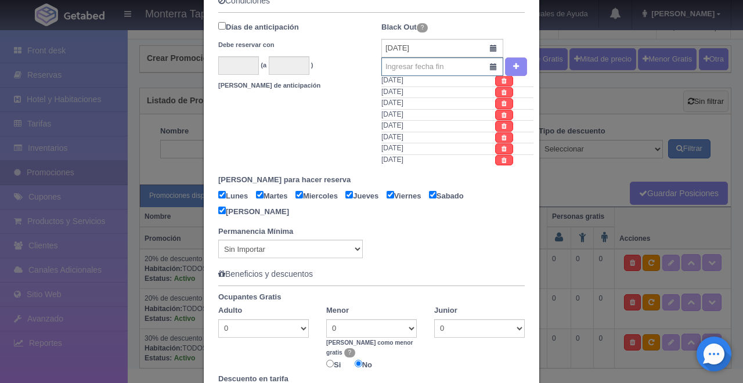
click at [489, 70] on input "text" at bounding box center [442, 66] width 122 height 19
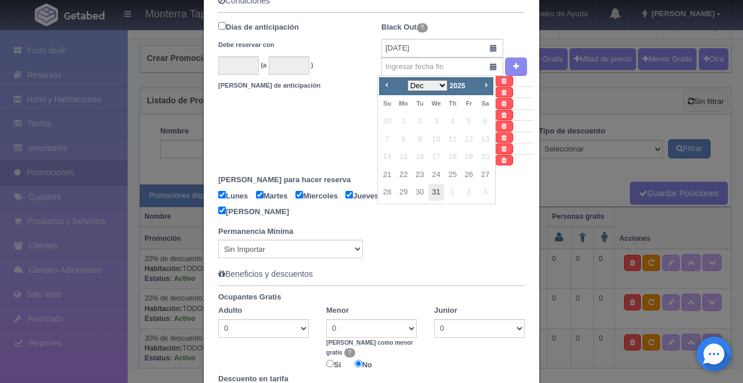
click at [438, 193] on link "31" at bounding box center [435, 192] width 15 height 17
type input "[DATE]"
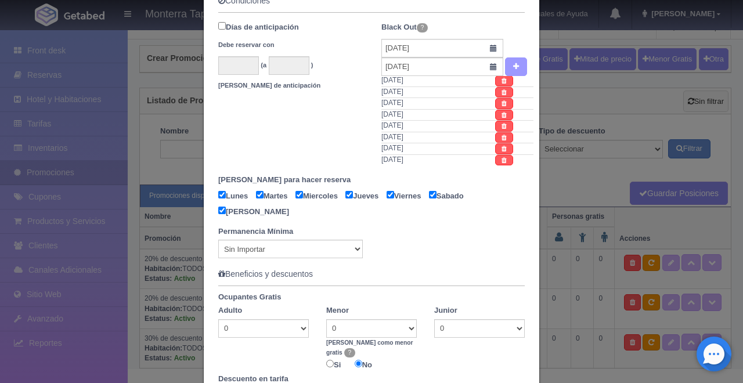
click at [515, 66] on button "button" at bounding box center [516, 66] width 22 height 19
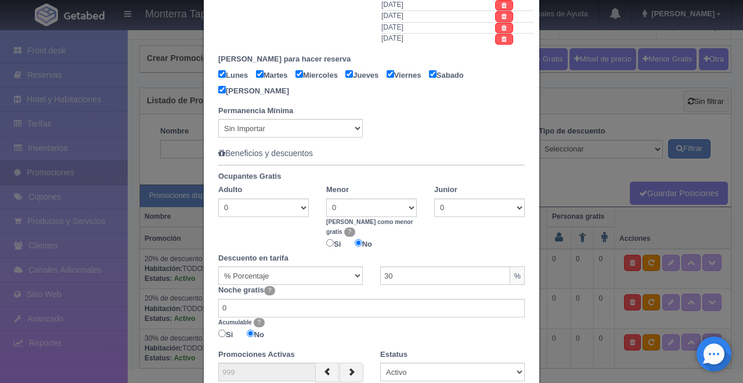
scroll to position [627, 0]
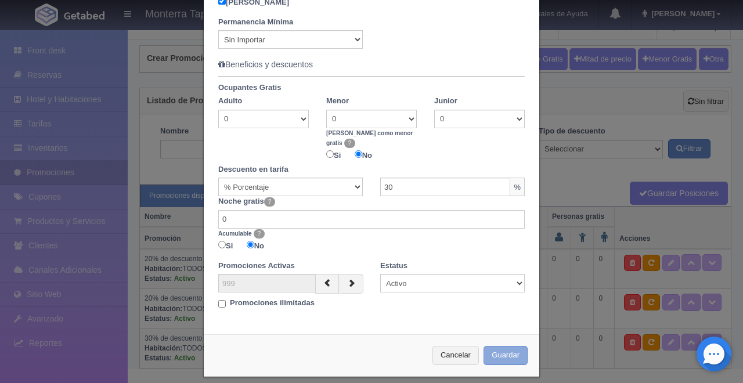
click at [510, 346] on button "Guardar" at bounding box center [505, 355] width 44 height 19
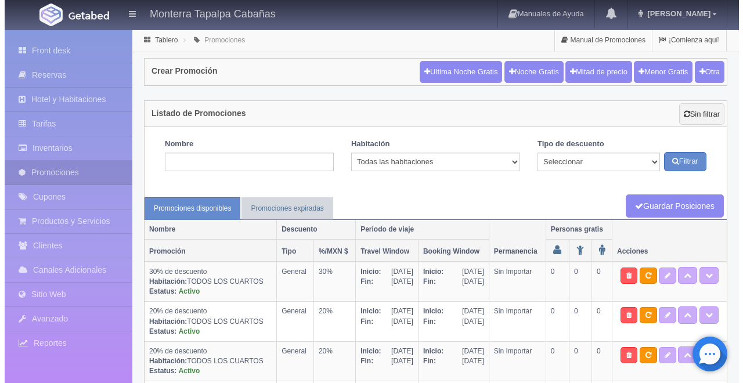
scroll to position [57, 0]
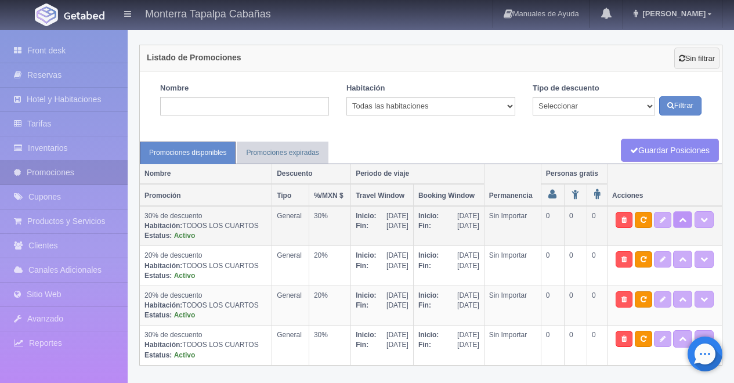
click at [689, 219] on button at bounding box center [682, 219] width 19 height 17
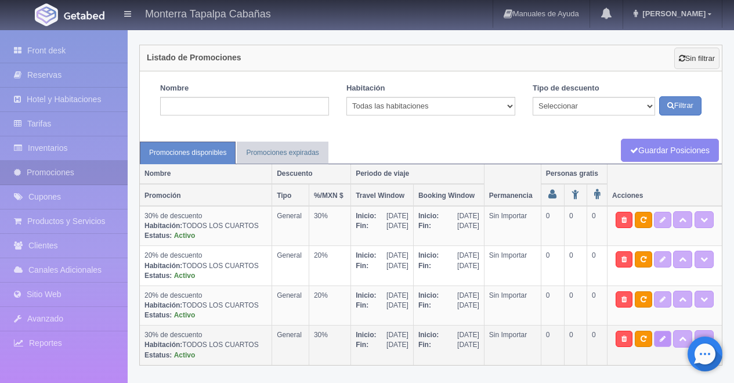
click at [660, 345] on link at bounding box center [662, 339] width 17 height 16
select select "General"
type input "[DATE]"
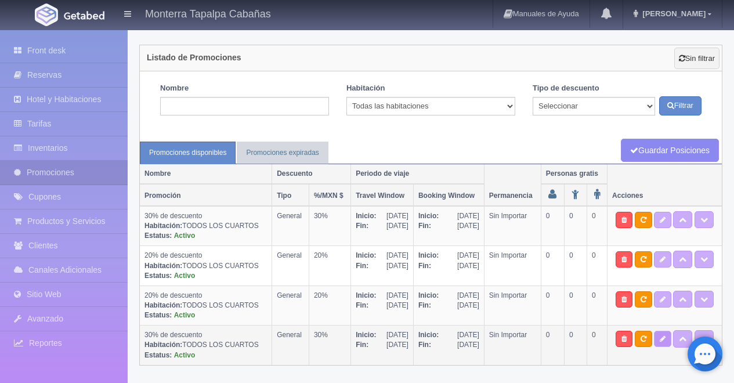
type input "[DATE]"
checkbox input "true"
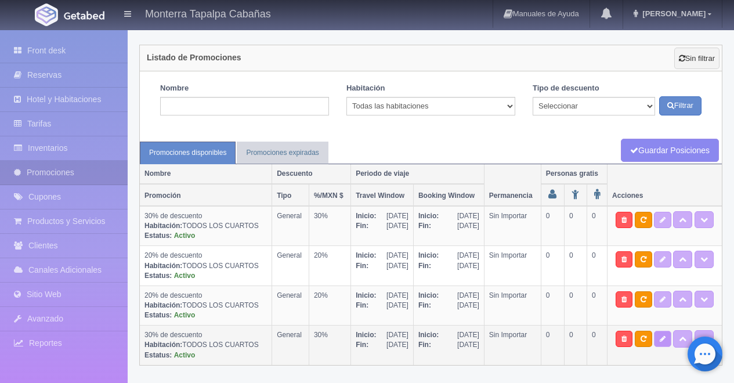
checkbox input "true"
type input "30"
type input "0"
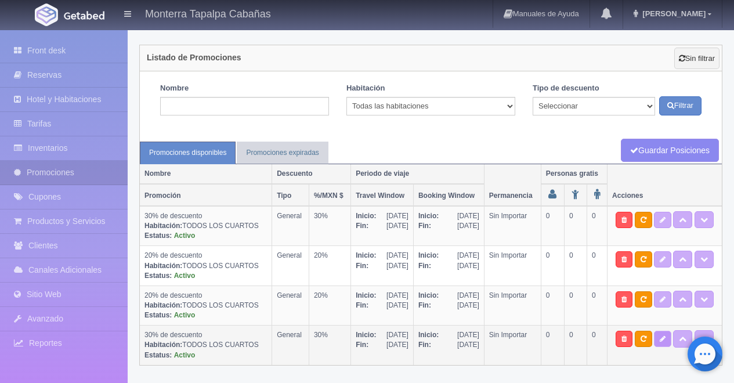
type input "999"
select select "30% de descuento"
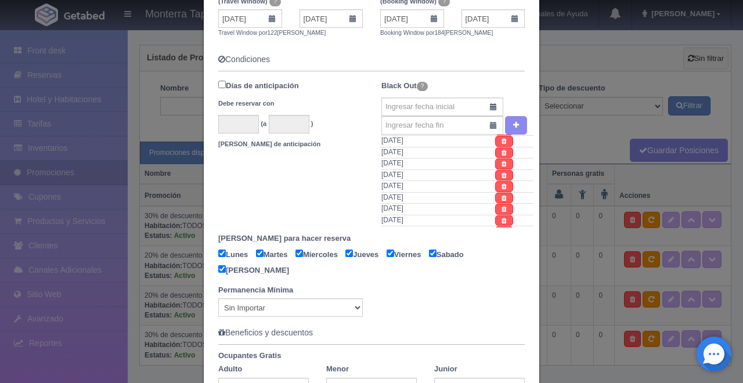
scroll to position [25, 0]
click at [489, 109] on input "text" at bounding box center [442, 106] width 122 height 19
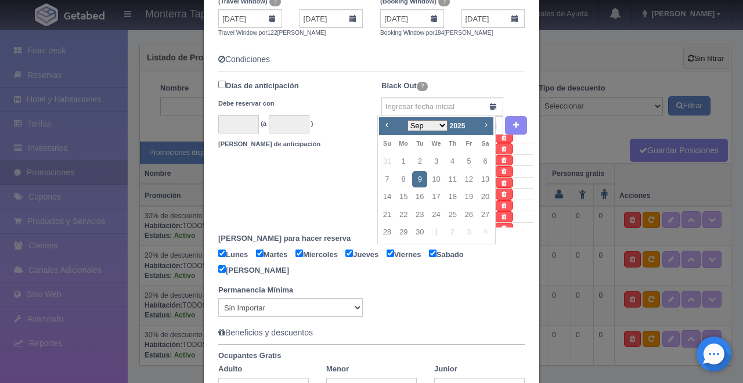
click at [485, 126] on span "Next" at bounding box center [485, 124] width 9 height 9
click at [386, 215] on link "21" at bounding box center [386, 215] width 15 height 17
type input "[DATE]"
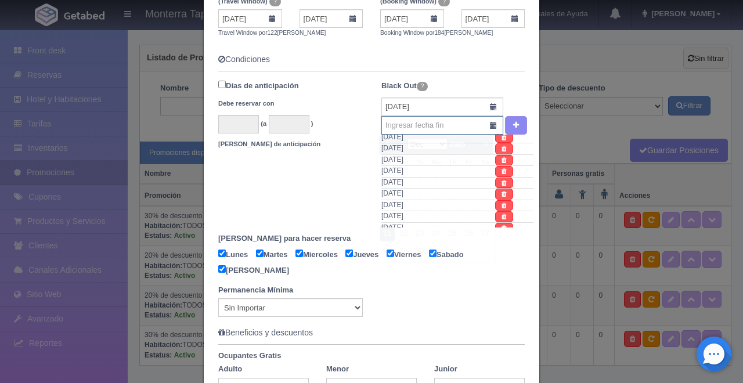
click at [490, 124] on input "text" at bounding box center [442, 125] width 122 height 19
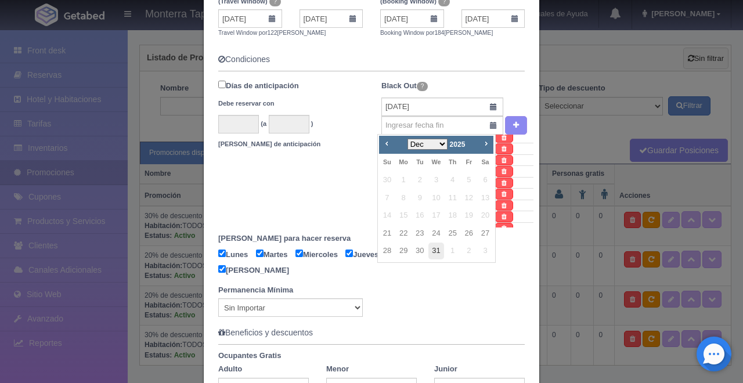
click at [440, 249] on link "31" at bounding box center [435, 251] width 15 height 17
type input "[DATE]"
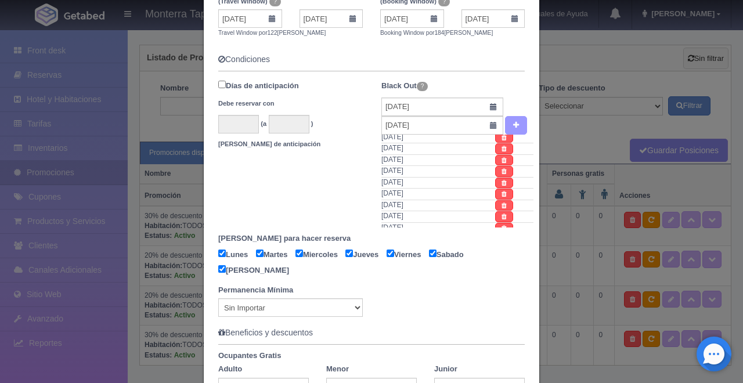
click at [513, 126] on icon "button" at bounding box center [516, 125] width 6 height 8
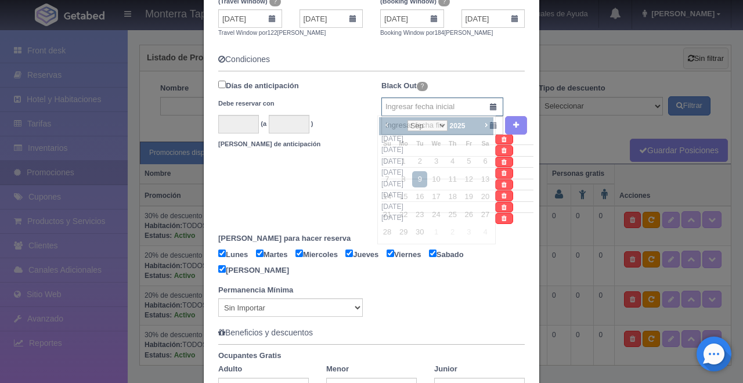
click at [407, 111] on input "text" at bounding box center [442, 106] width 122 height 19
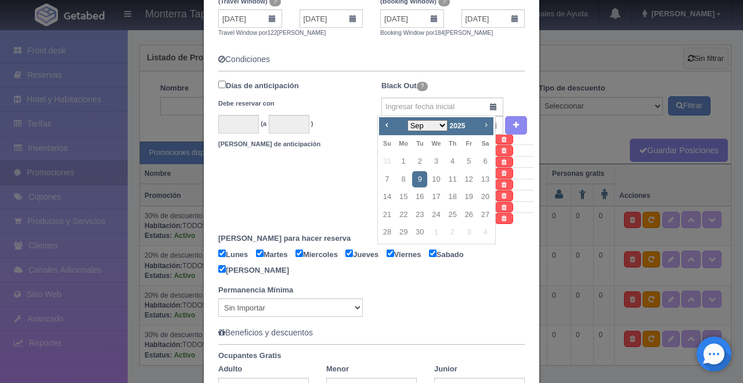
click at [487, 124] on span "Next" at bounding box center [485, 124] width 9 height 9
click at [486, 124] on span "Next" at bounding box center [485, 124] width 9 height 9
click at [509, 92] on div "Black Out ? Periodo cerrado 31-12-2025 30-12-2025 29-12-2025 28-12-2025 27-12-2…" at bounding box center [457, 155] width 152 height 157
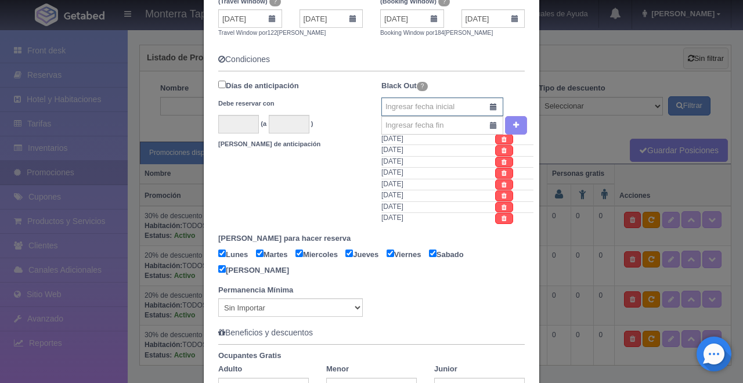
click at [490, 110] on input "text" at bounding box center [442, 106] width 122 height 19
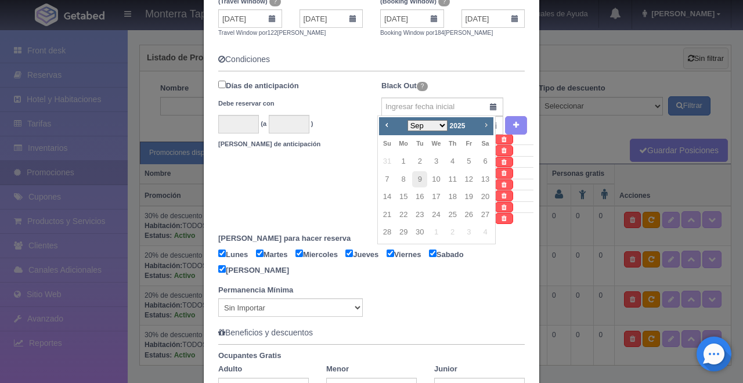
click at [486, 128] on span "Next" at bounding box center [485, 124] width 9 height 9
click at [390, 219] on link "21" at bounding box center [386, 215] width 15 height 17
type input "21-12-2025"
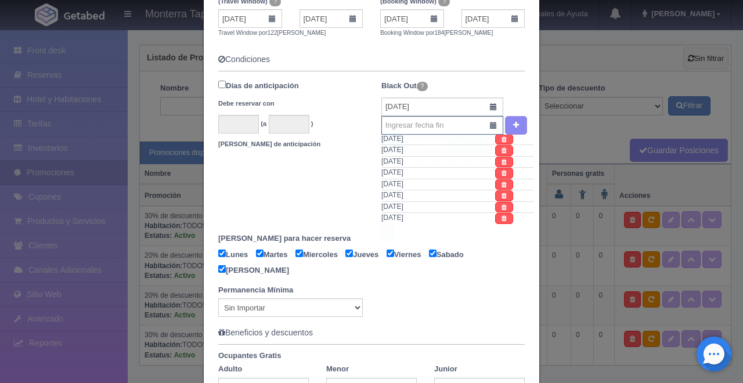
click at [489, 127] on input "text" at bounding box center [442, 125] width 122 height 19
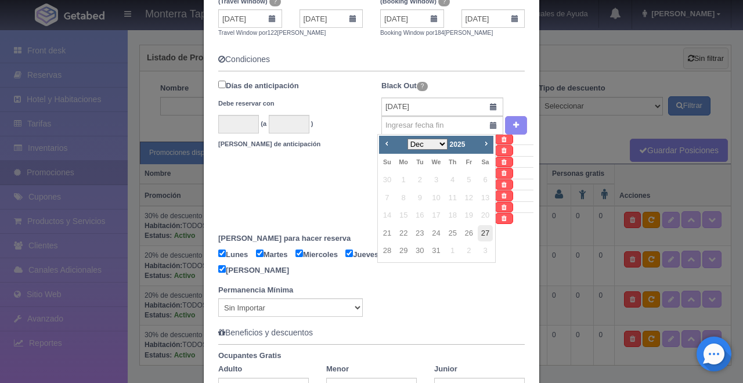
click at [479, 233] on link "27" at bounding box center [484, 233] width 15 height 17
type input "27-12-2025"
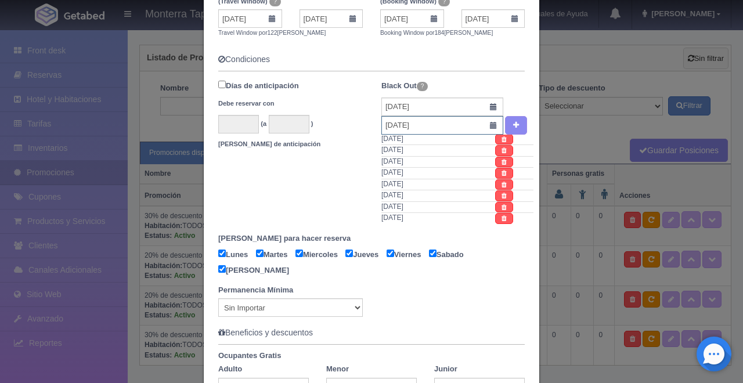
click at [489, 126] on input "27-12-2025" at bounding box center [442, 125] width 122 height 19
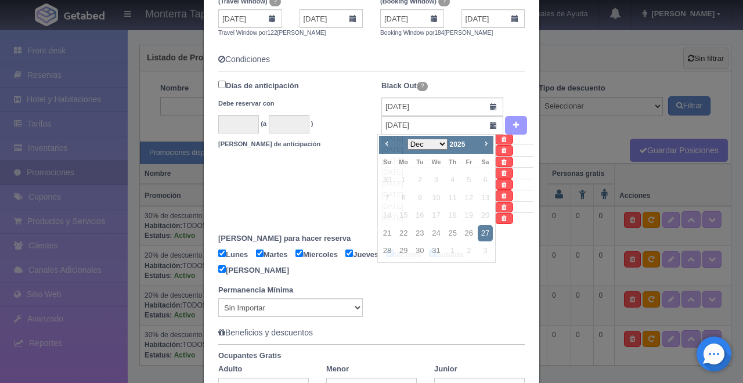
click at [513, 124] on icon "button" at bounding box center [516, 125] width 6 height 8
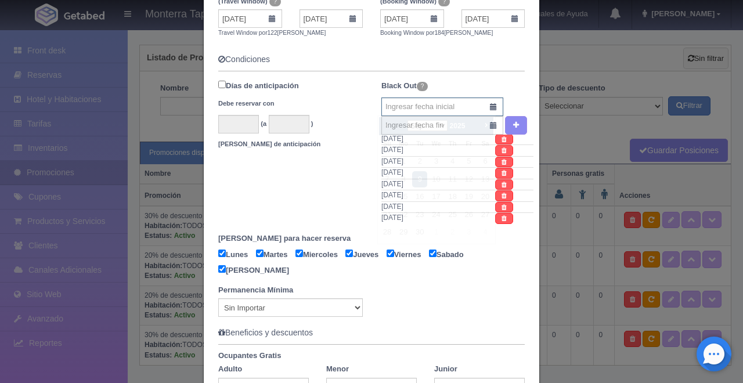
click at [388, 108] on input "text" at bounding box center [442, 106] width 122 height 19
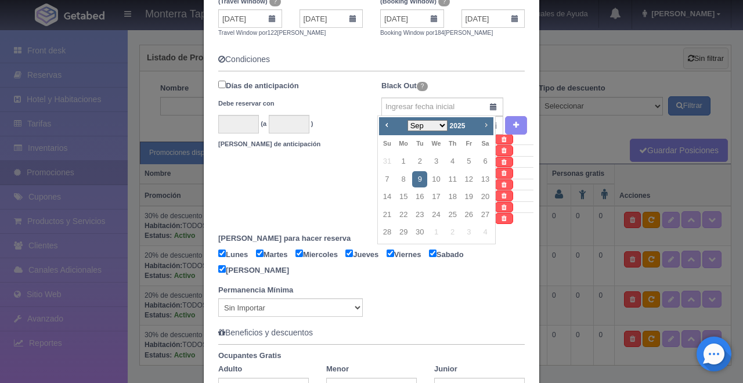
click at [485, 125] on span "Next" at bounding box center [485, 124] width 9 height 9
click at [385, 216] on link "21" at bounding box center [386, 215] width 15 height 17
type input "21-12-2025"
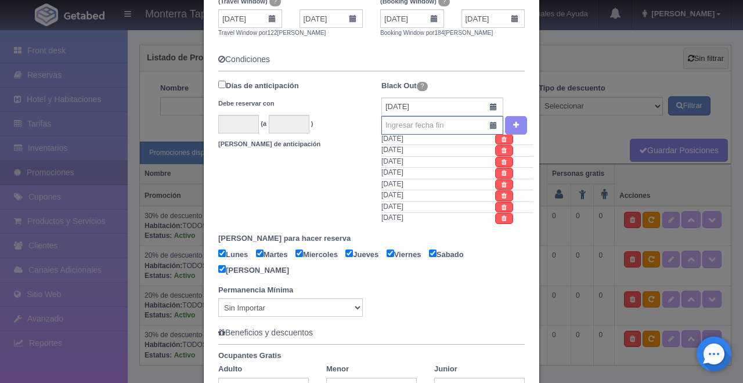
click at [487, 126] on input "text" at bounding box center [442, 125] width 122 height 19
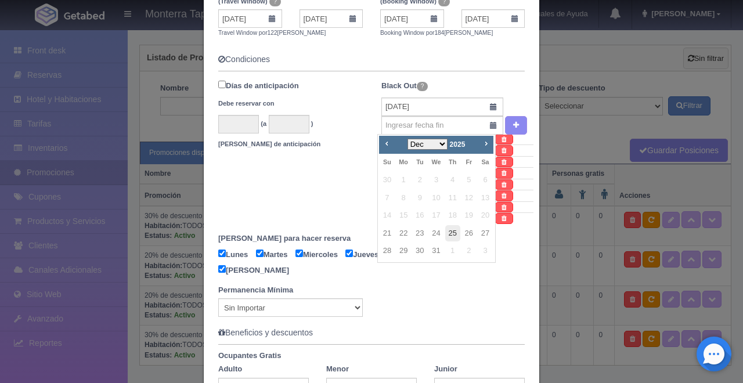
click at [453, 231] on link "25" at bounding box center [452, 233] width 15 height 17
type input "25-12-2025"
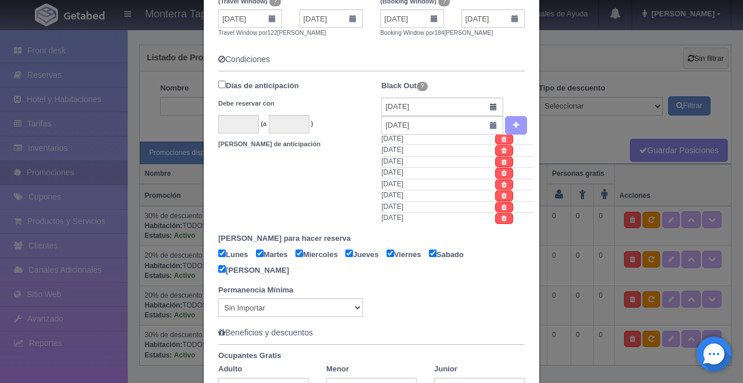
click at [513, 124] on icon "button" at bounding box center [516, 125] width 6 height 8
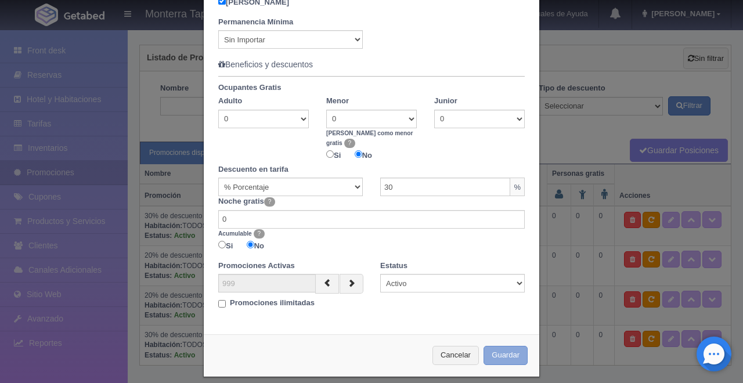
click at [497, 346] on button "Guardar" at bounding box center [505, 355] width 44 height 19
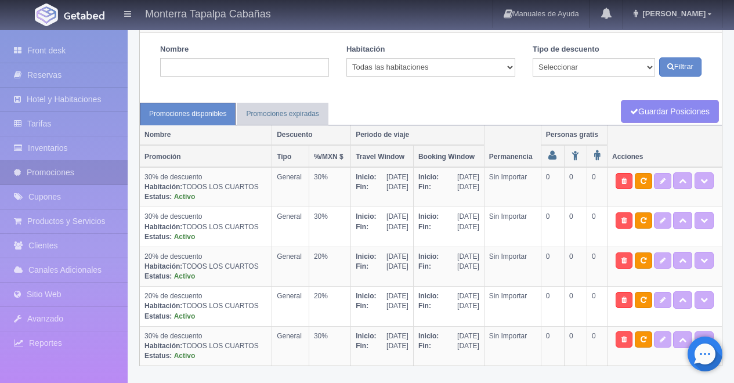
scroll to position [97, 0]
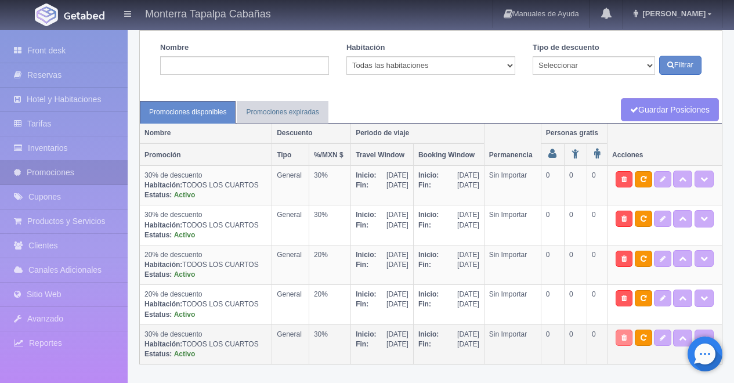
click at [623, 340] on icon at bounding box center [623, 337] width 5 height 7
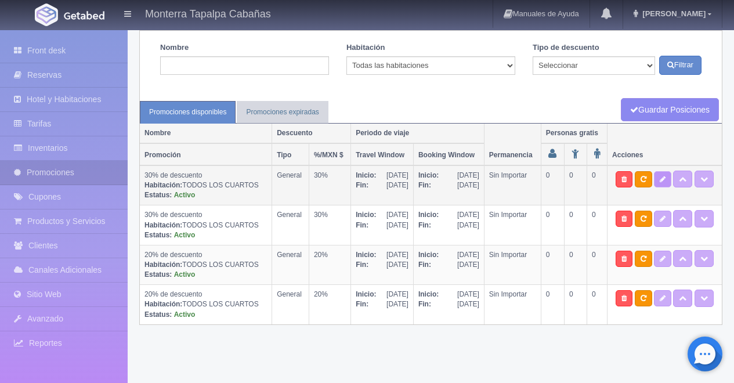
click at [663, 178] on icon at bounding box center [663, 179] width 6 height 7
select select "General"
type input "01-09-2025"
type input "31-12-2025"
type input "01-07-2025"
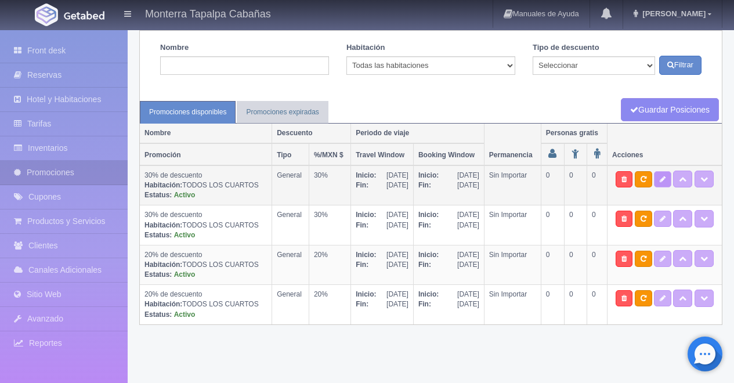
type input "31-12-2025"
checkbox input "true"
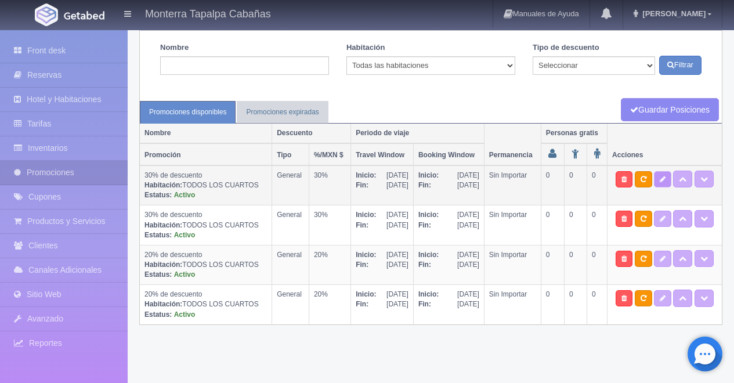
checkbox input "true"
type input "30"
type input "0"
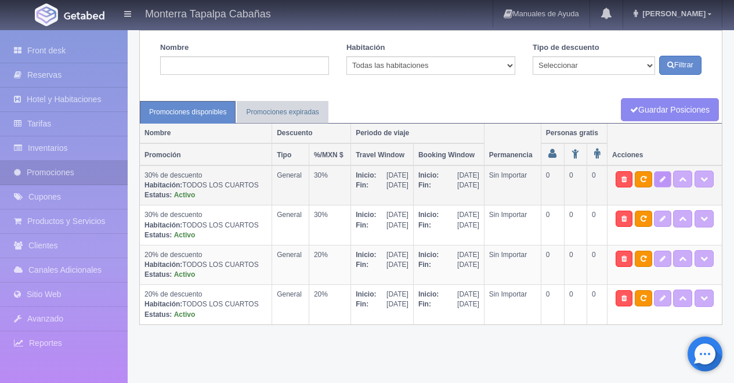
type input "999"
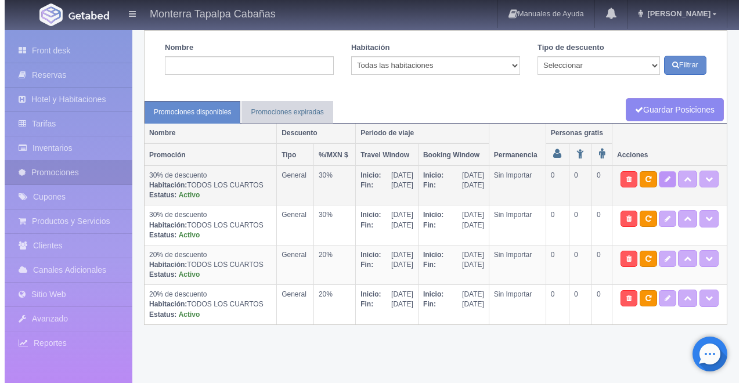
scroll to position [57, 0]
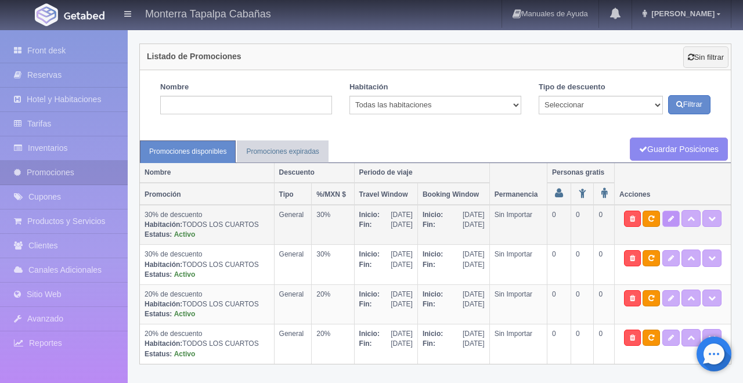
select select "30% de descuento"
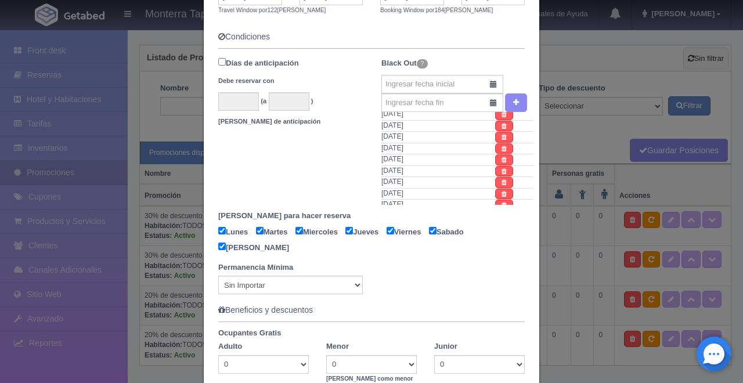
scroll to position [408, 0]
click at [478, 289] on div "Permanencia Mínima Sin Importar 1 2 3 4 5 6 7 8 9 10 11 12 13 14 15 16 17 18 19…" at bounding box center [371, 278] width 324 height 32
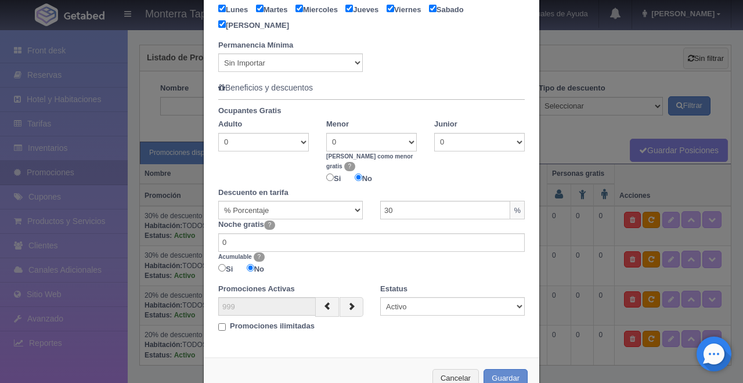
scroll to position [627, 0]
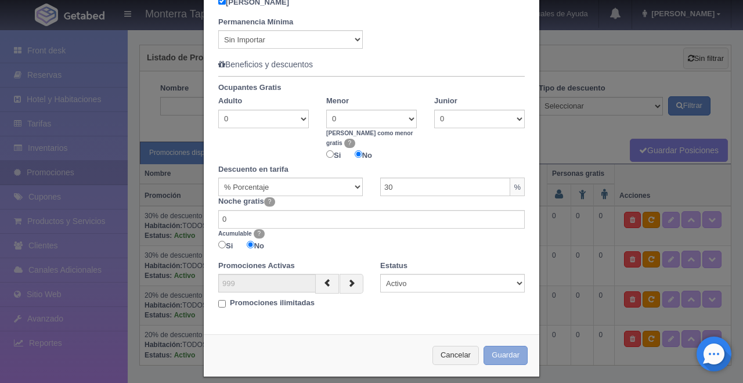
click at [508, 346] on button "Guardar" at bounding box center [505, 355] width 44 height 19
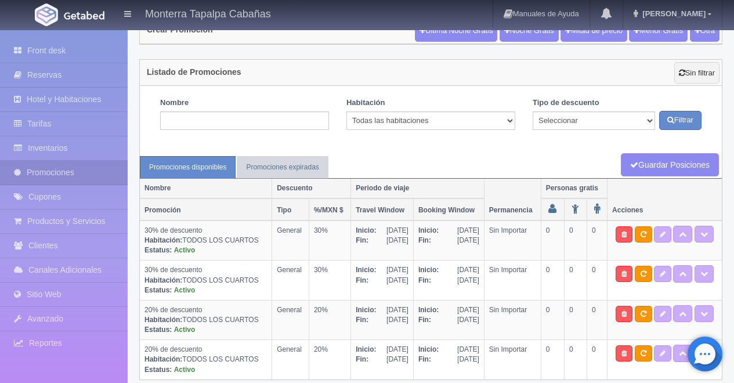
scroll to position [57, 0]
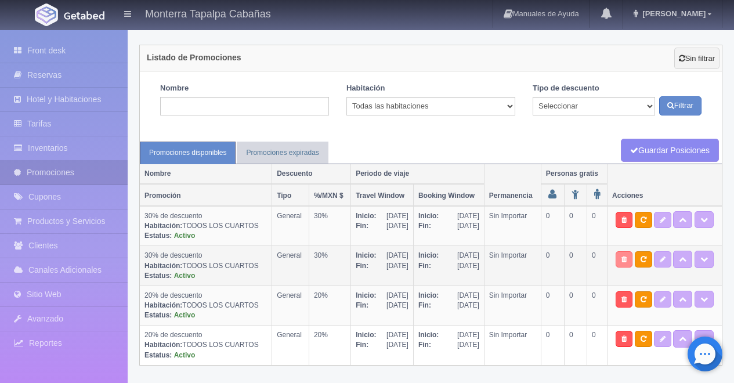
click at [625, 257] on icon at bounding box center [623, 259] width 5 height 7
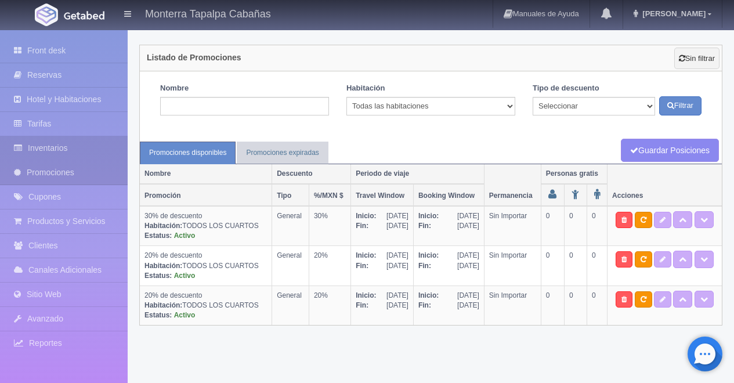
click at [51, 148] on link "Inventarios" at bounding box center [64, 148] width 128 height 24
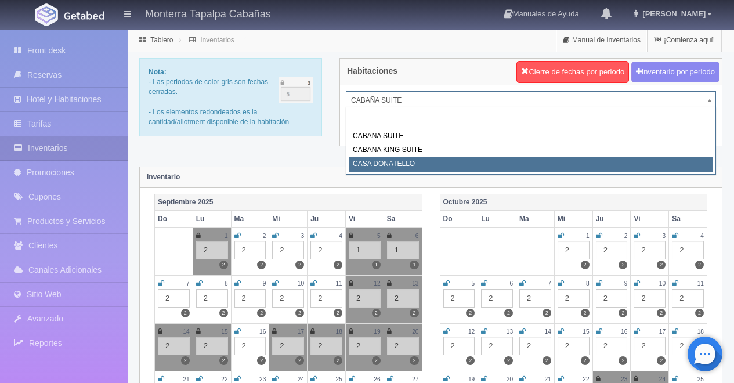
select select "2124"
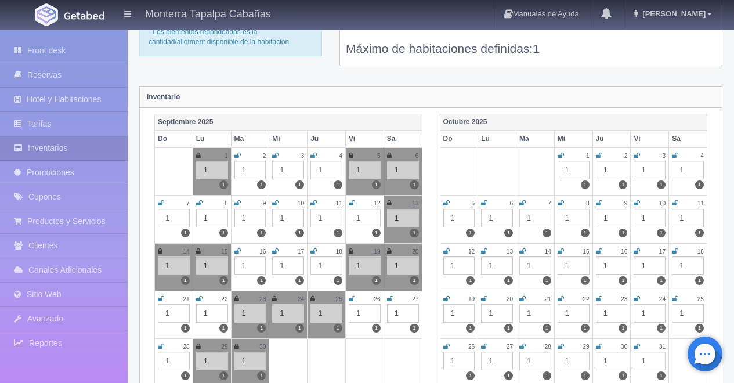
scroll to position [77, 0]
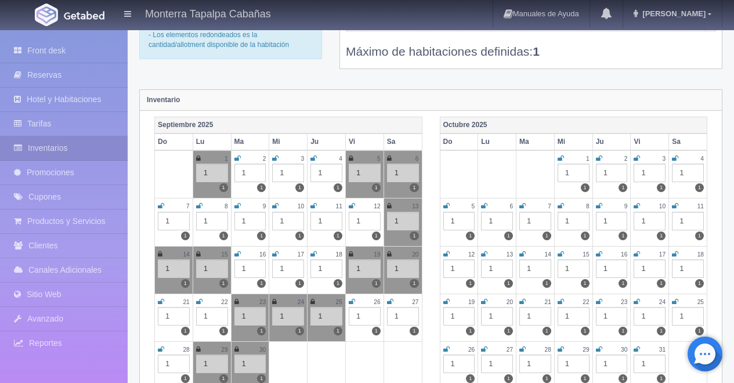
click at [483, 348] on icon at bounding box center [484, 349] width 6 height 7
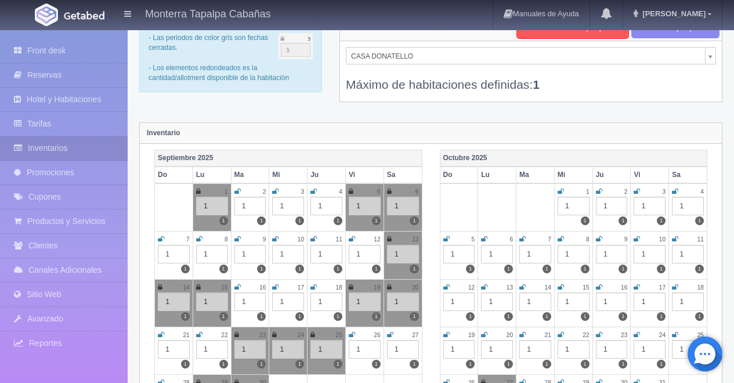
scroll to position [0, 0]
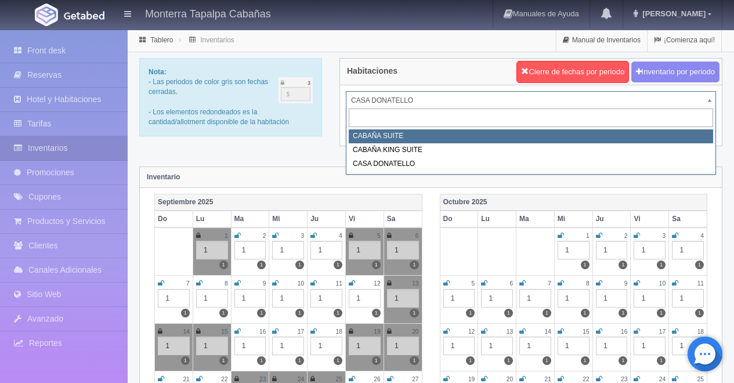
select select "2101"
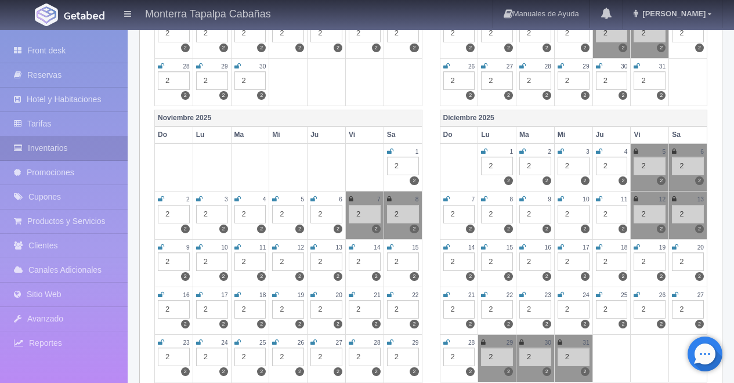
scroll to position [450, 0]
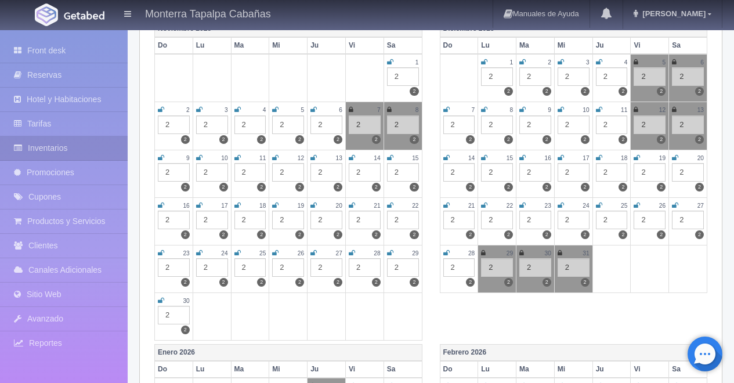
click at [389, 160] on icon at bounding box center [390, 157] width 6 height 7
click at [159, 208] on icon at bounding box center [161, 205] width 6 height 7
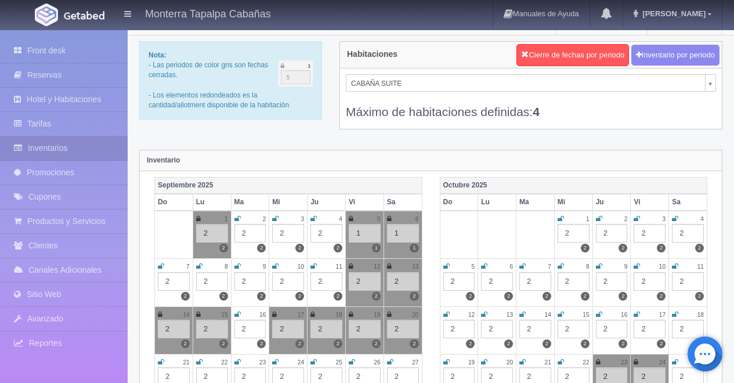
scroll to position [13, 0]
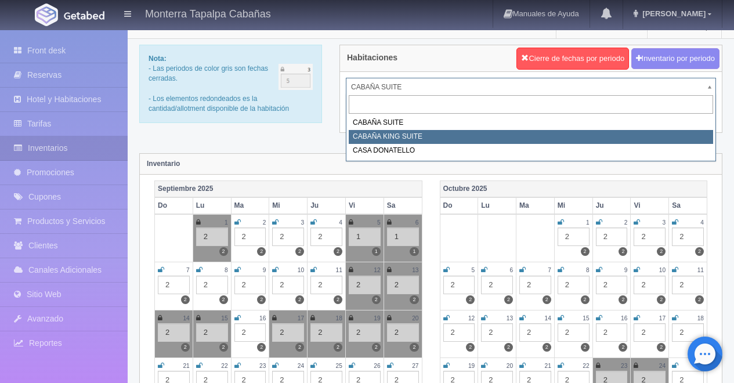
select select "2102"
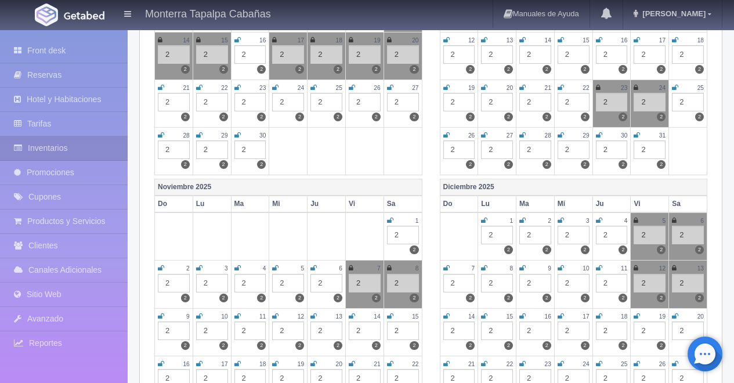
scroll to position [328, 0]
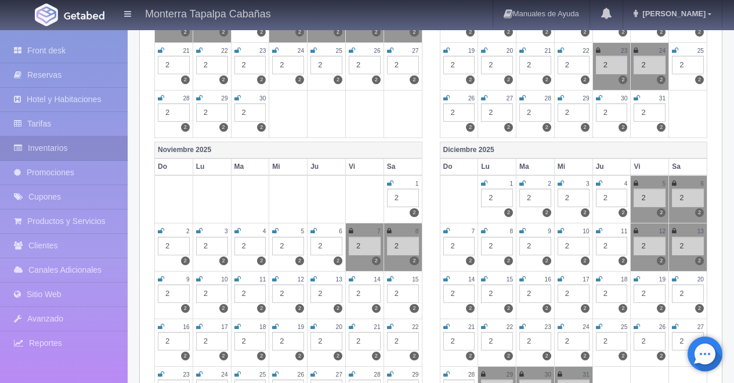
click at [162, 326] on icon at bounding box center [161, 326] width 6 height 7
click at [352, 280] on icon at bounding box center [352, 279] width 6 height 7
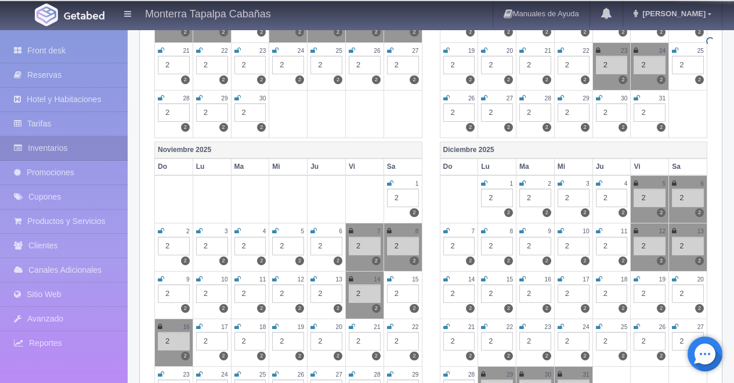
click at [389, 280] on icon at bounding box center [390, 279] width 6 height 7
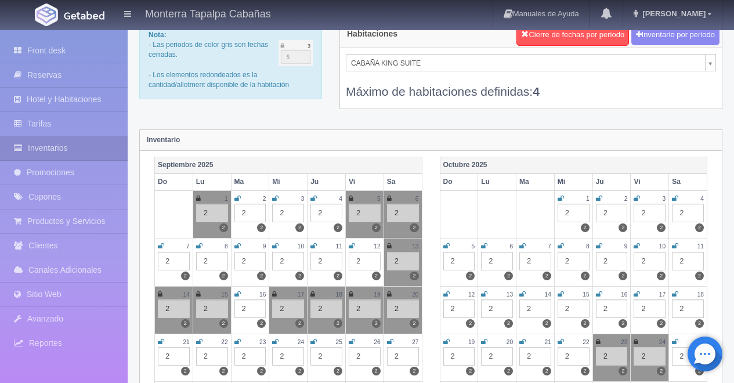
scroll to position [0, 0]
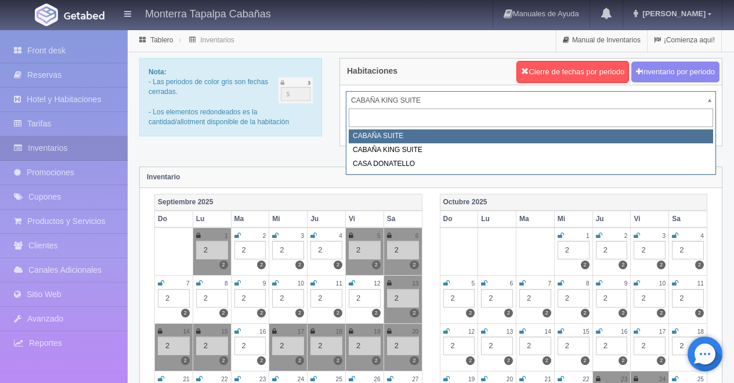
click at [639, 124] on input "text" at bounding box center [531, 117] width 364 height 19
select select "2101"
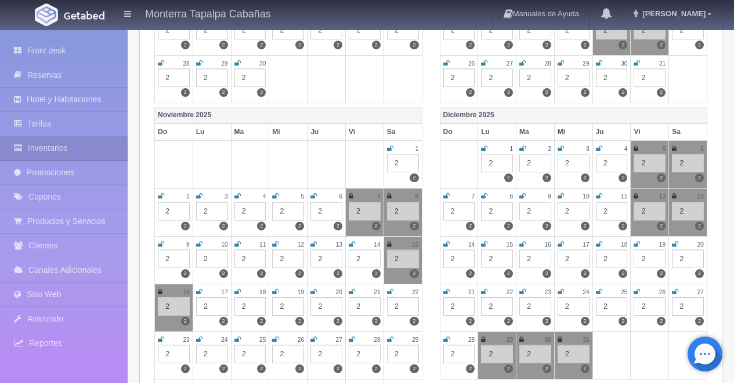
scroll to position [369, 0]
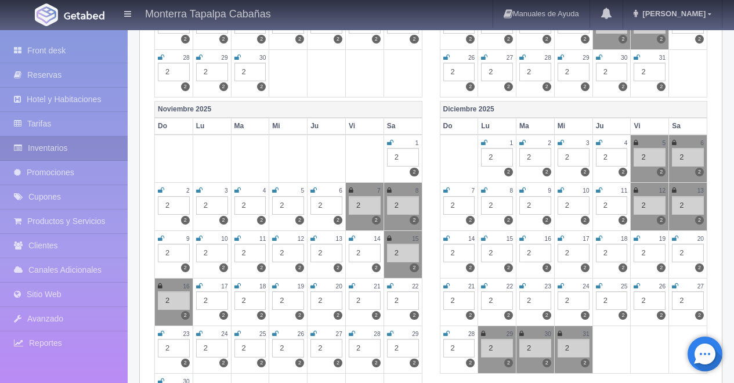
click at [349, 240] on icon at bounding box center [352, 238] width 6 height 7
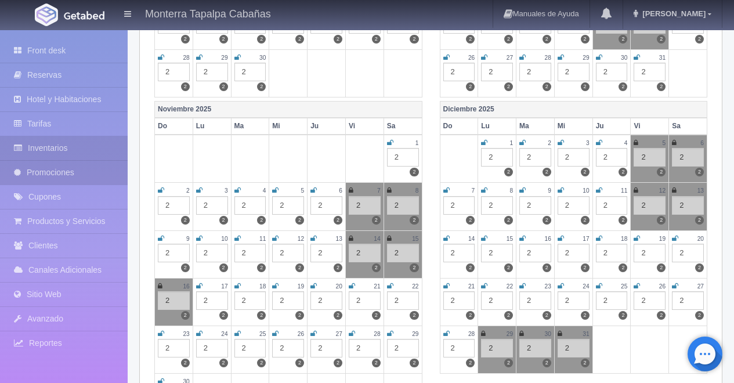
click at [60, 172] on link "Promociones" at bounding box center [64, 173] width 128 height 24
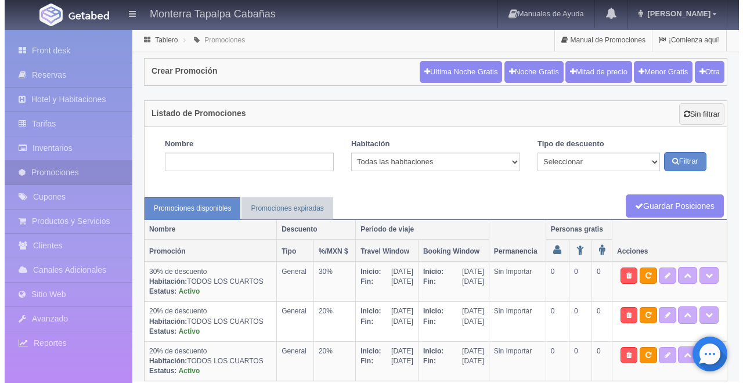
scroll to position [16, 0]
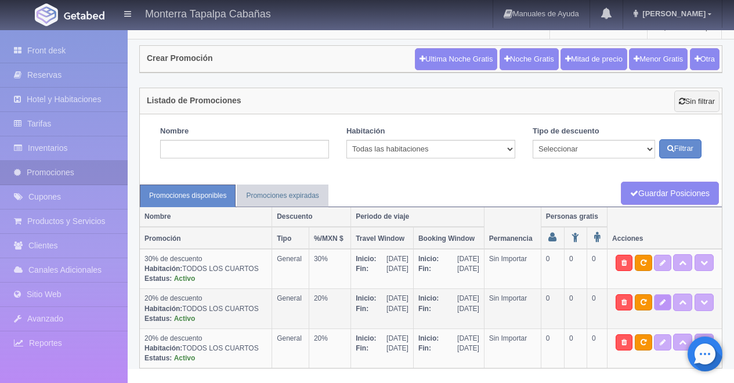
click at [665, 300] on icon at bounding box center [663, 302] width 6 height 7
select select "General"
type input "[DATE]"
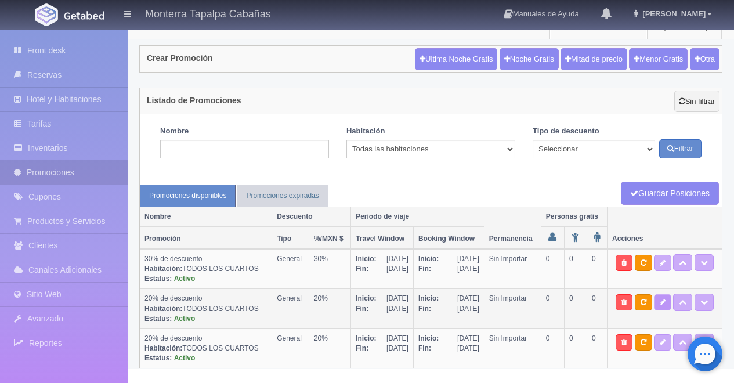
type input "[DATE]"
checkbox input "true"
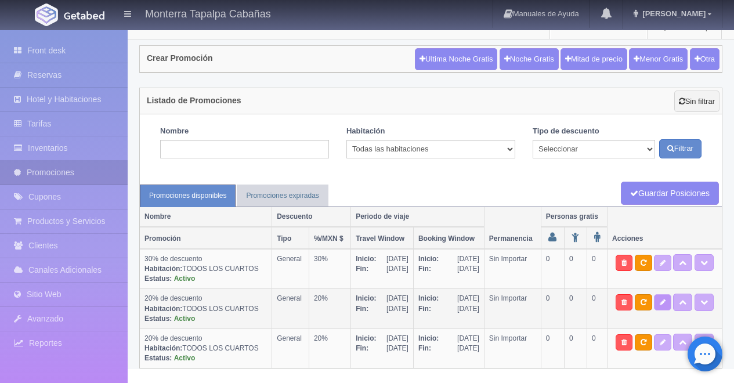
checkbox input "true"
type input "20"
type input "0"
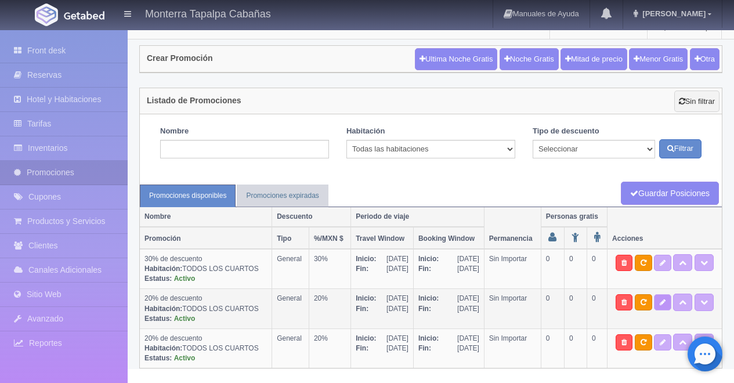
type input "999"
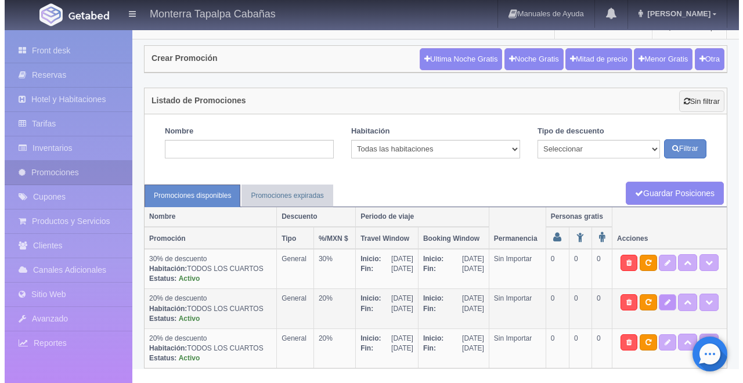
select select "20% de descuento"
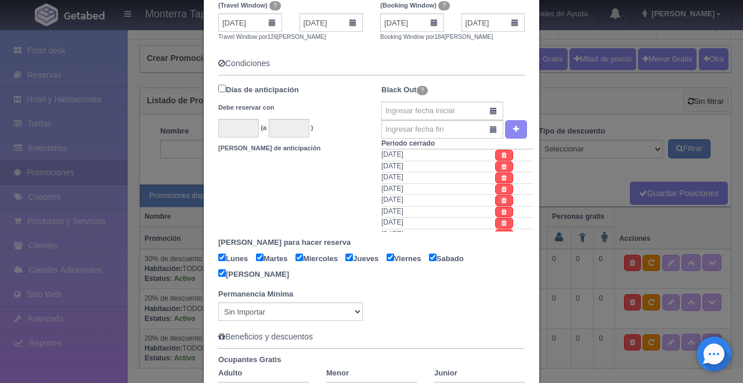
scroll to position [356, 0]
click at [398, 106] on input "text" at bounding box center [442, 109] width 122 height 19
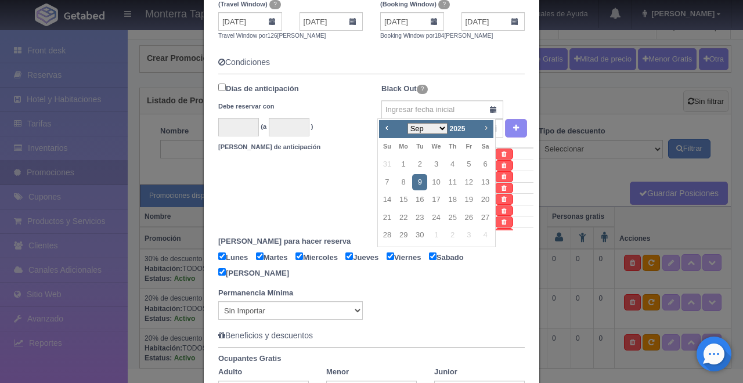
click at [486, 128] on span "Next" at bounding box center [485, 127] width 9 height 9
click at [471, 202] on link "17" at bounding box center [468, 199] width 15 height 17
type input "17-10-2025"
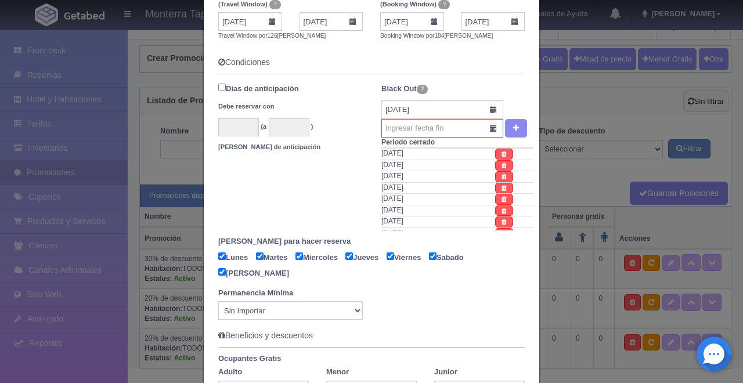
click at [491, 129] on input "text" at bounding box center [442, 128] width 122 height 19
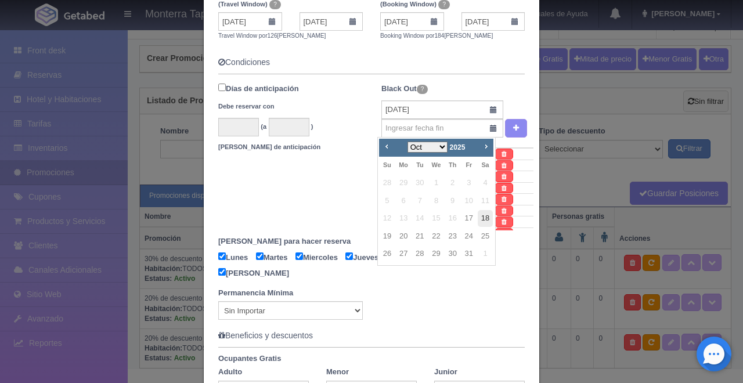
click at [489, 216] on link "18" at bounding box center [484, 218] width 15 height 17
type input "18-10-2025"
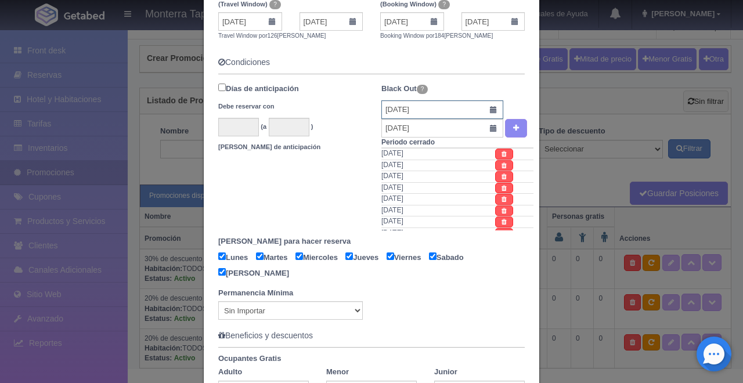
click at [486, 112] on input "17-10-2025" at bounding box center [442, 109] width 122 height 19
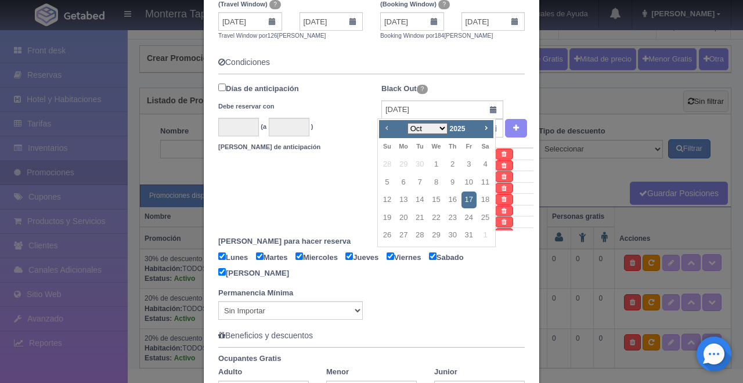
click at [386, 128] on span "Prev" at bounding box center [386, 127] width 9 height 9
click at [489, 131] on span "Next" at bounding box center [485, 127] width 9 height 9
click at [472, 204] on link "14" at bounding box center [468, 199] width 15 height 17
type input "14-11-2025"
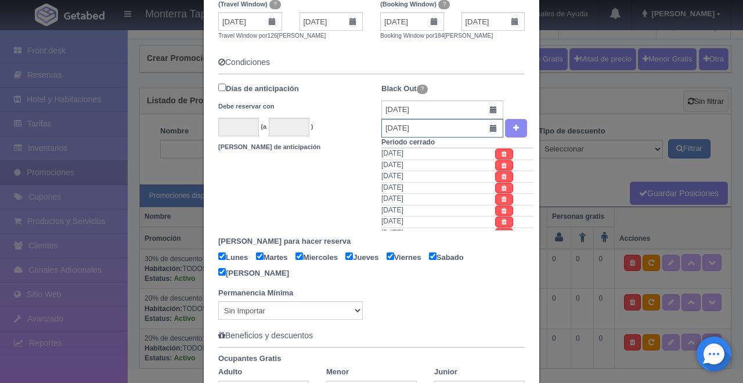
click at [486, 132] on input "14-11-2025" at bounding box center [442, 128] width 122 height 19
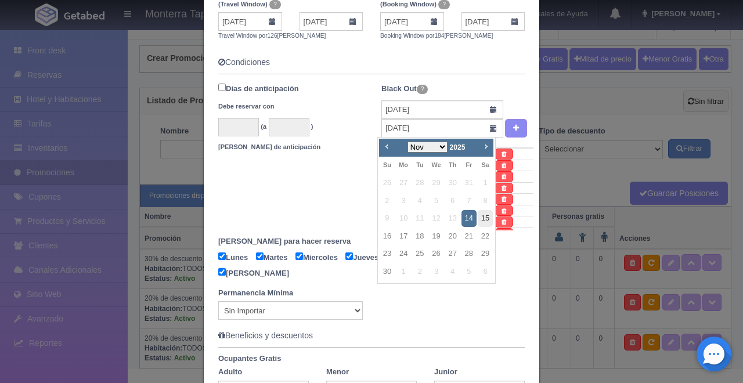
click at [489, 217] on link "15" at bounding box center [484, 218] width 15 height 17
type input "15-11-2025"
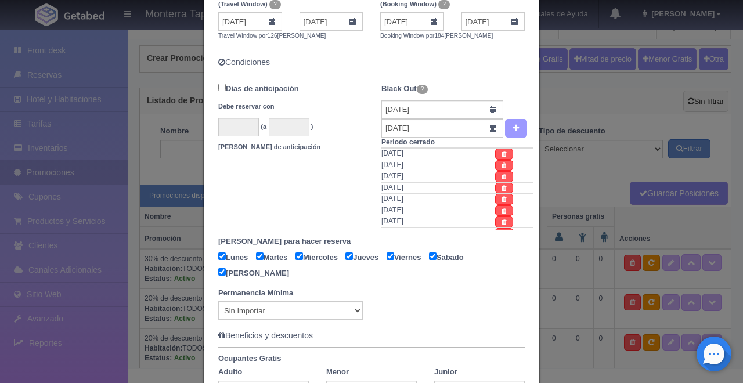
click at [513, 128] on icon "button" at bounding box center [516, 128] width 6 height 8
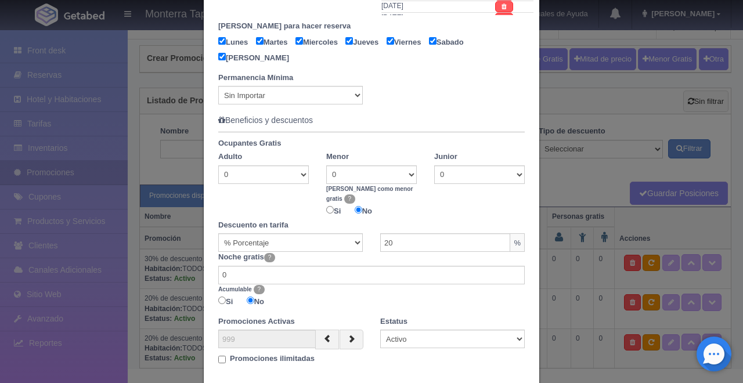
scroll to position [627, 0]
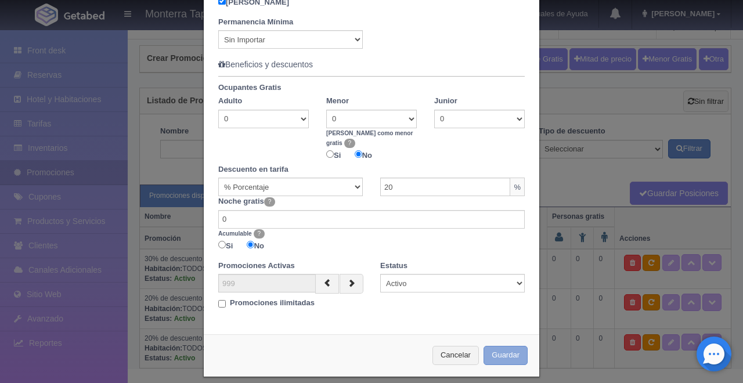
click at [500, 346] on button "Guardar" at bounding box center [505, 355] width 44 height 19
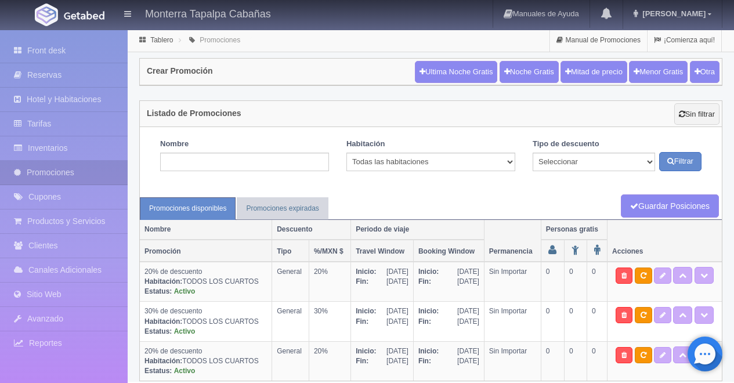
scroll to position [16, 0]
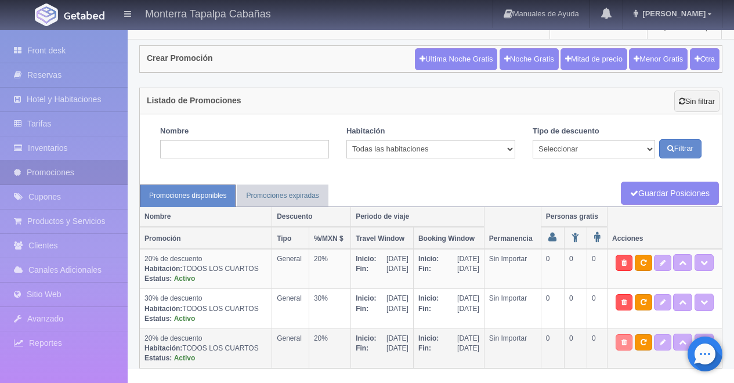
click at [627, 341] on icon at bounding box center [623, 342] width 5 height 7
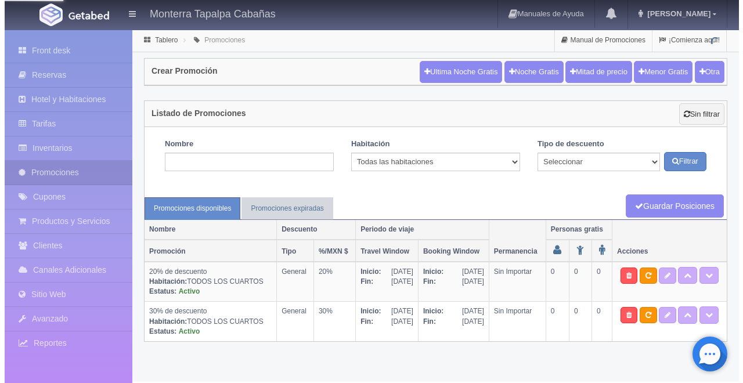
scroll to position [0, 0]
